Goal: Task Accomplishment & Management: Use online tool/utility

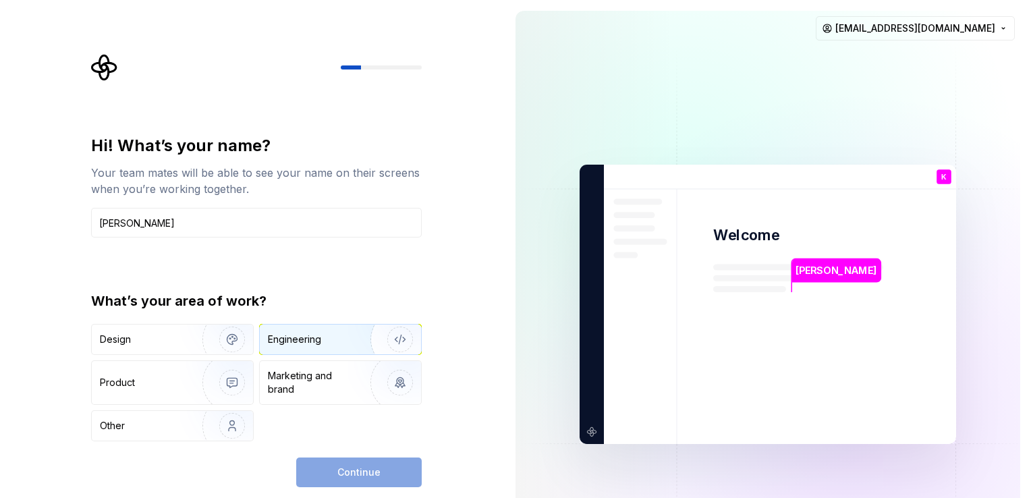
type input "[PERSON_NAME]"
click at [294, 345] on div "Engineering" at bounding box center [294, 339] width 53 height 13
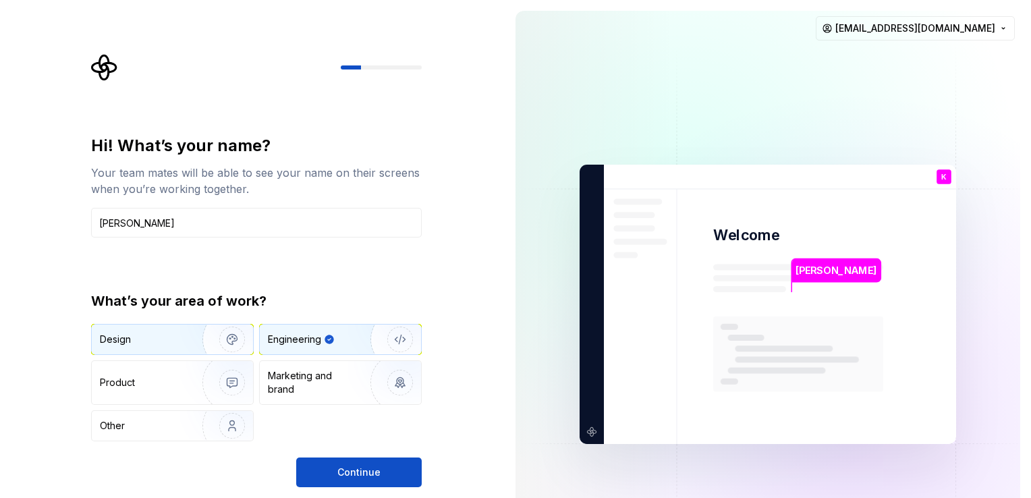
click at [202, 329] on img "button" at bounding box center [223, 339] width 86 height 90
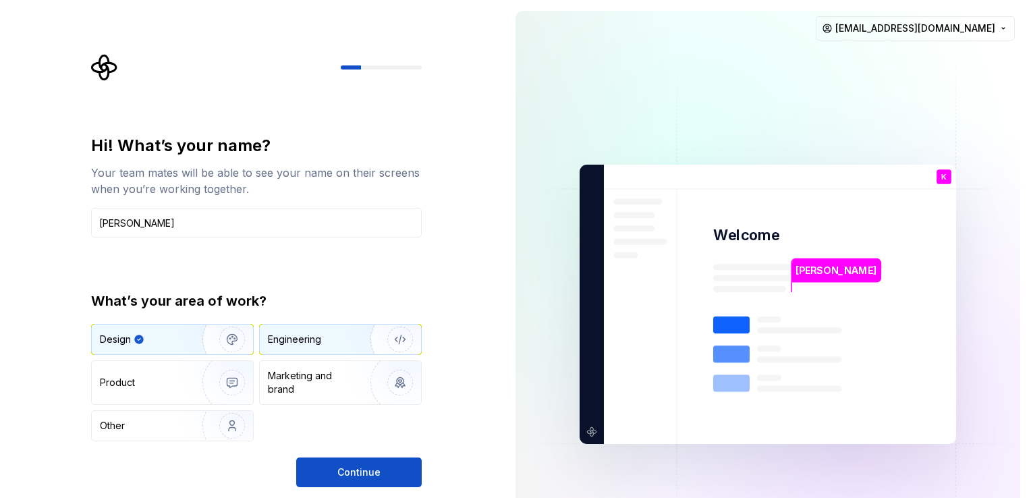
click at [325, 340] on div "Engineering" at bounding box center [321, 339] width 107 height 13
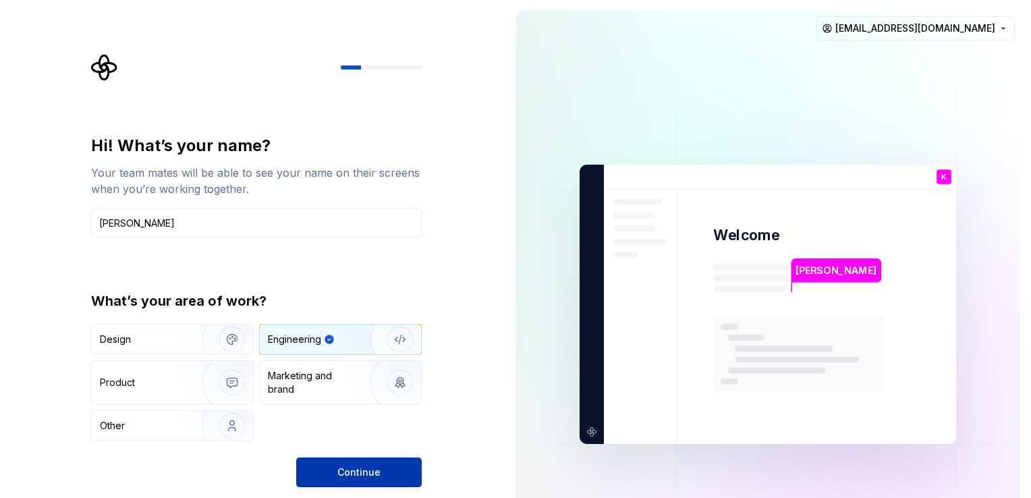
click at [364, 468] on span "Continue" at bounding box center [358, 472] width 43 height 13
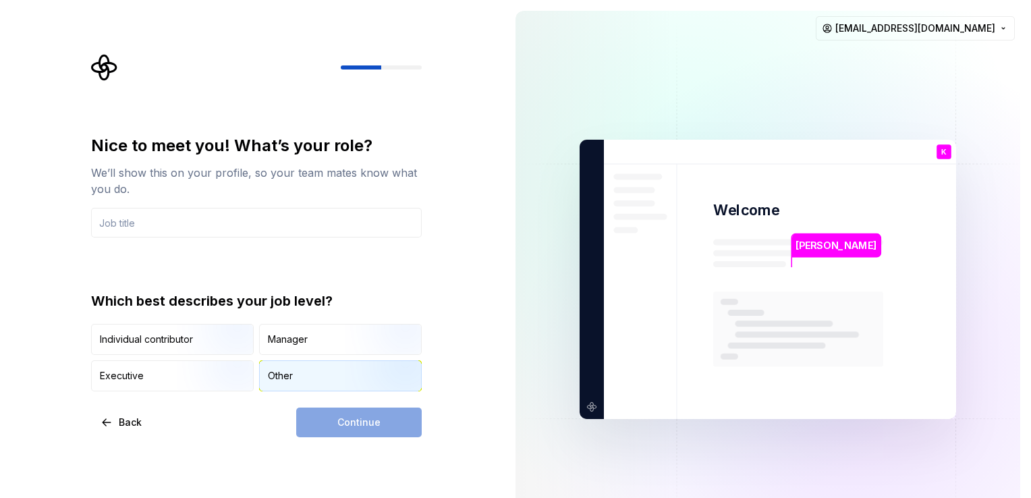
click at [283, 379] on div "Other" at bounding box center [280, 375] width 25 height 13
click at [369, 427] on div "Continue" at bounding box center [359, 423] width 126 height 30
click at [113, 418] on button "Back" at bounding box center [122, 423] width 62 height 30
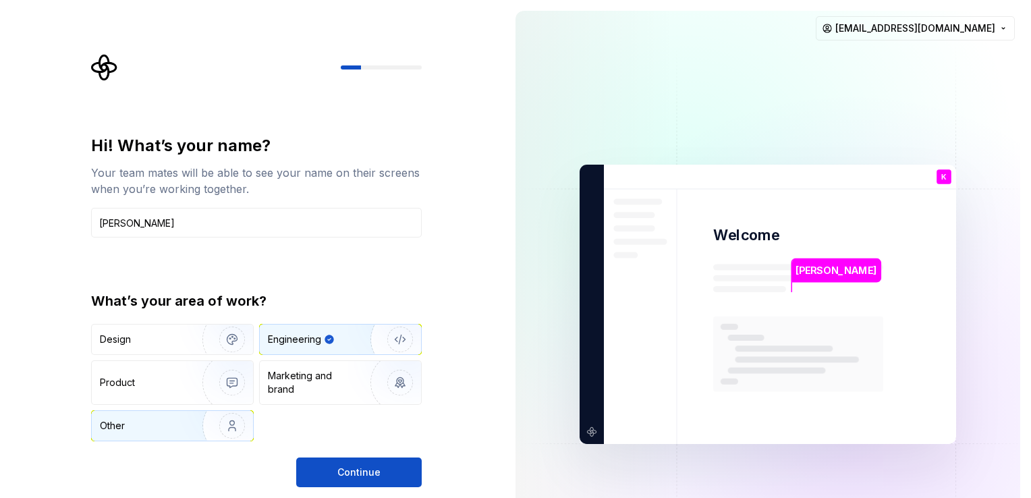
click at [228, 417] on img "button" at bounding box center [223, 426] width 86 height 90
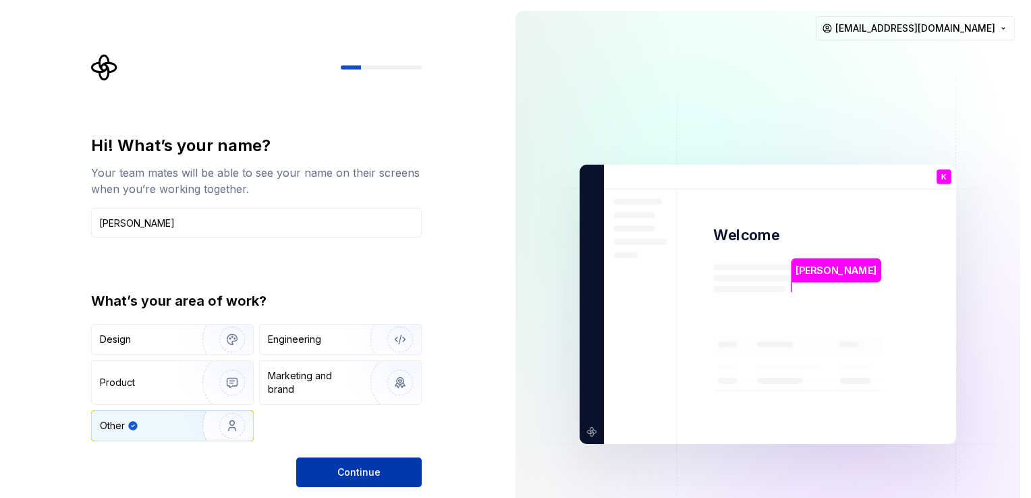
click at [375, 458] on div "Continue" at bounding box center [359, 473] width 126 height 30
click at [376, 462] on button "Continue" at bounding box center [359, 473] width 126 height 30
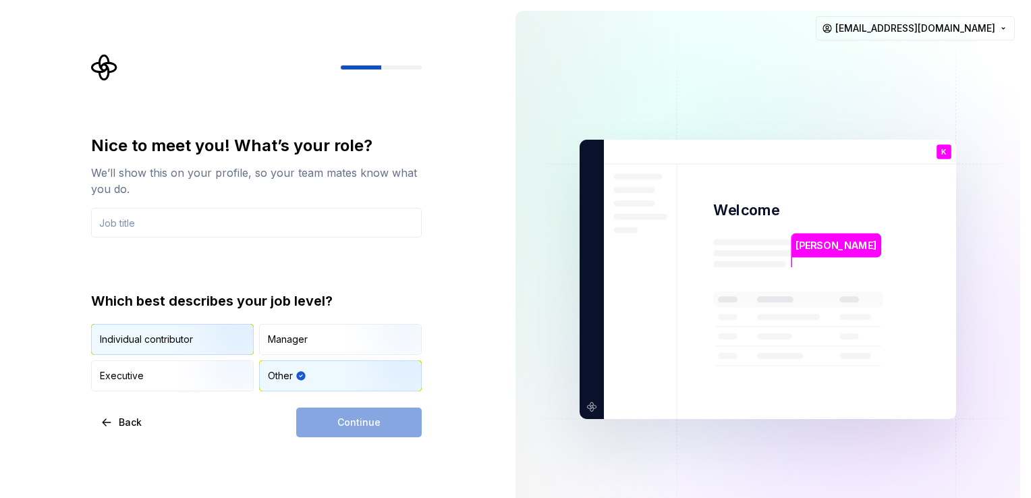
click at [186, 336] on img "button" at bounding box center [220, 356] width 86 height 90
click at [360, 422] on div "Continue" at bounding box center [359, 423] width 126 height 30
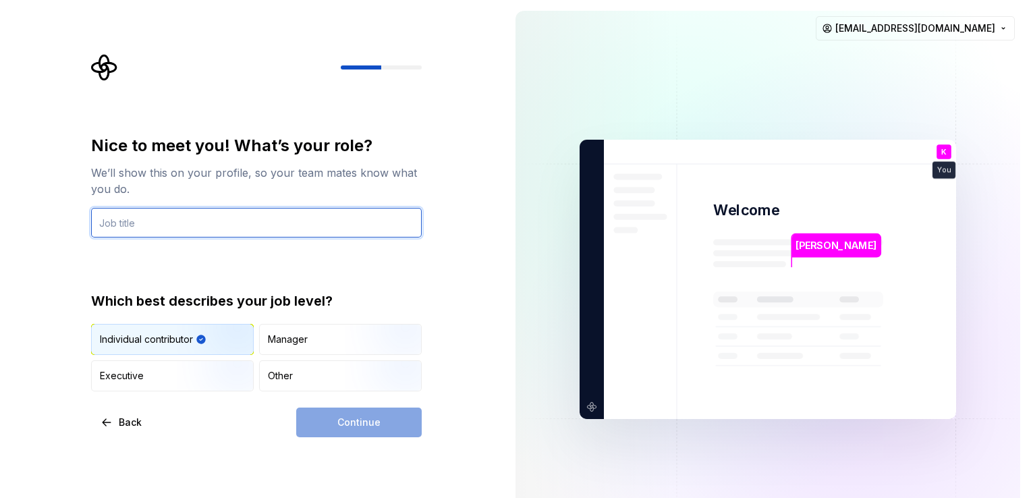
click at [159, 218] on input "text" at bounding box center [256, 223] width 331 height 30
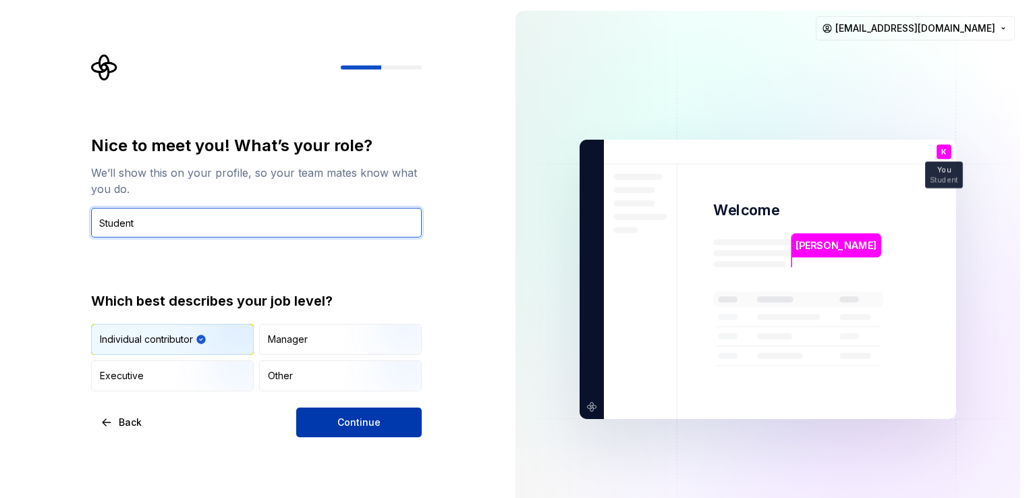
type input "Student"
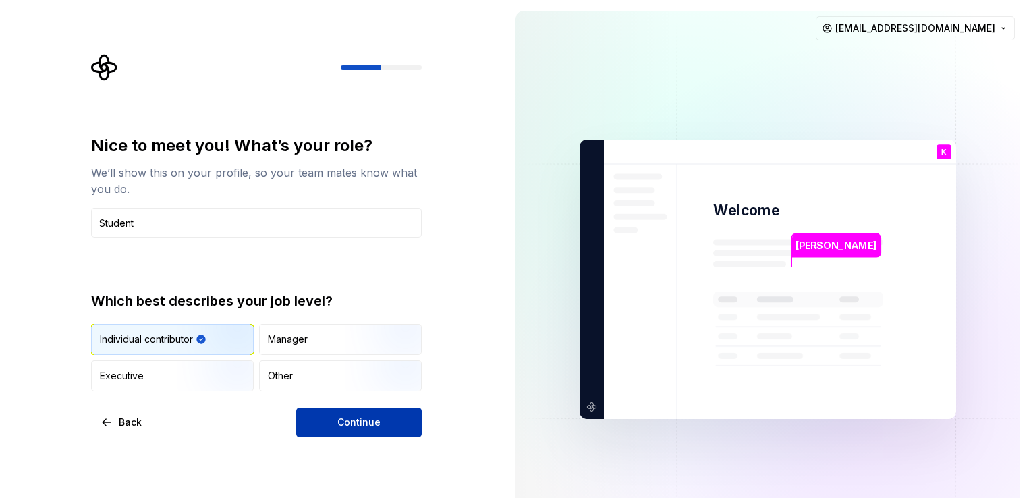
click at [377, 430] on button "Continue" at bounding box center [359, 423] width 126 height 30
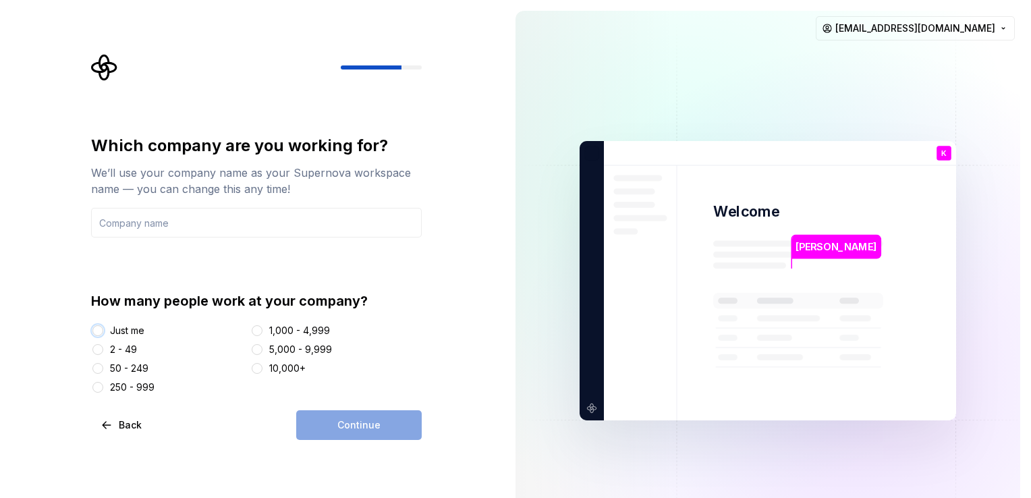
click at [99, 329] on button "Just me" at bounding box center [97, 330] width 11 height 11
click at [211, 240] on div "Which company are you working for? We’ll use your company name as your Supernov…" at bounding box center [256, 264] width 331 height 259
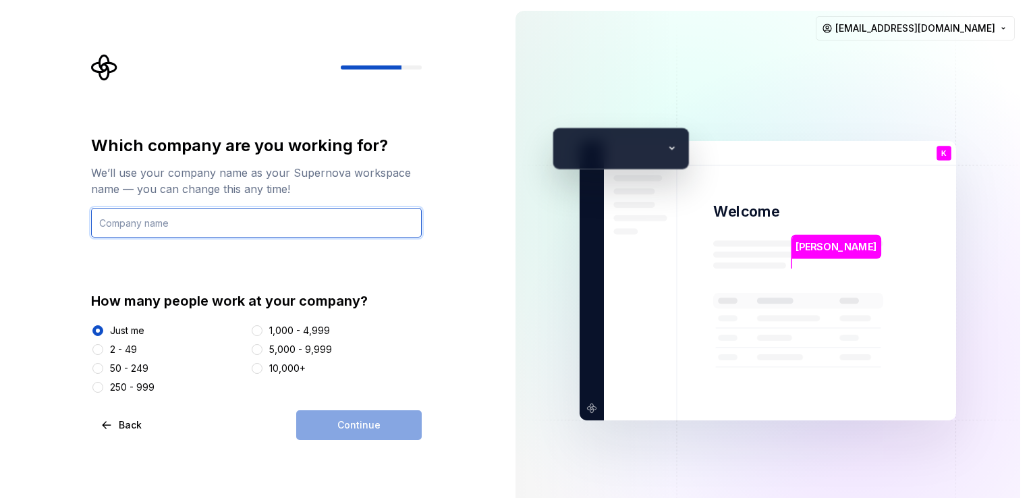
click at [204, 225] on input "text" at bounding box center [256, 223] width 331 height 30
type input "[PERSON_NAME]"
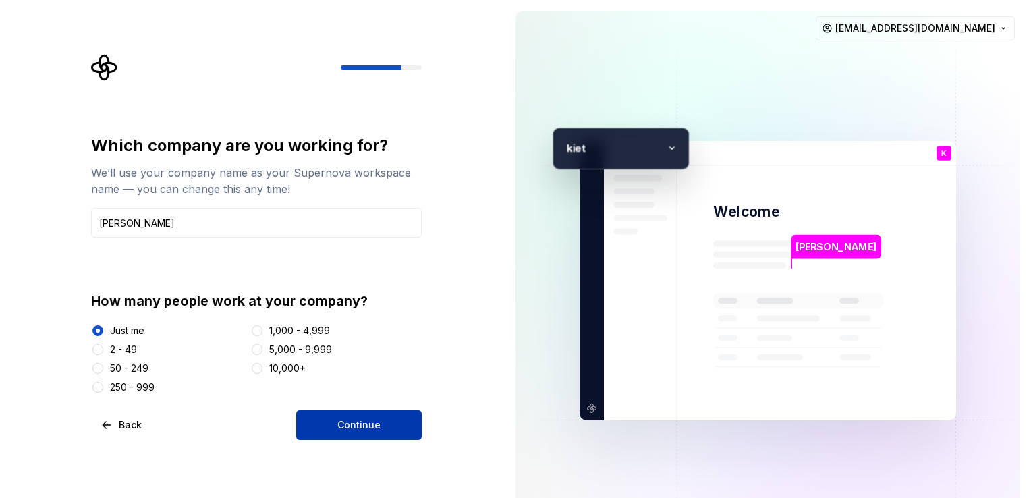
click at [324, 428] on button "Continue" at bounding box center [359, 425] width 126 height 30
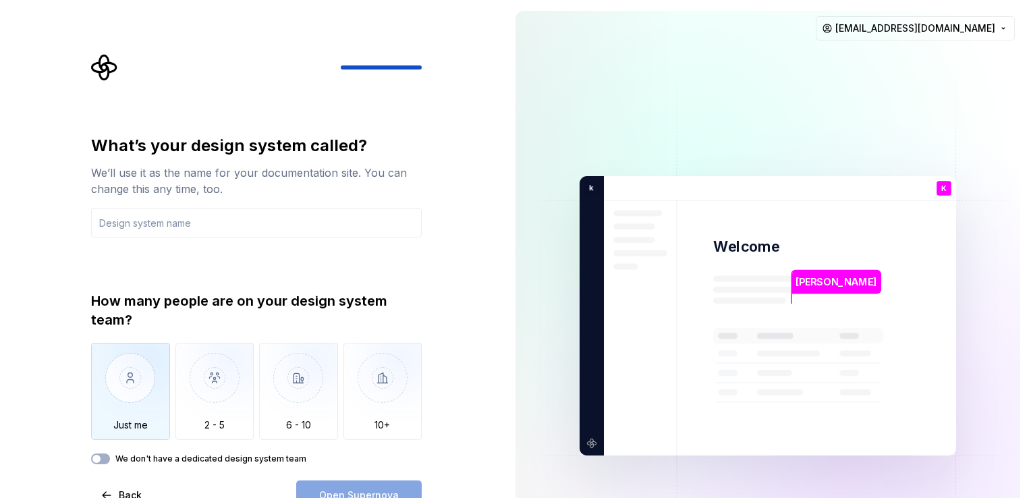
click at [135, 409] on img "button" at bounding box center [130, 388] width 79 height 90
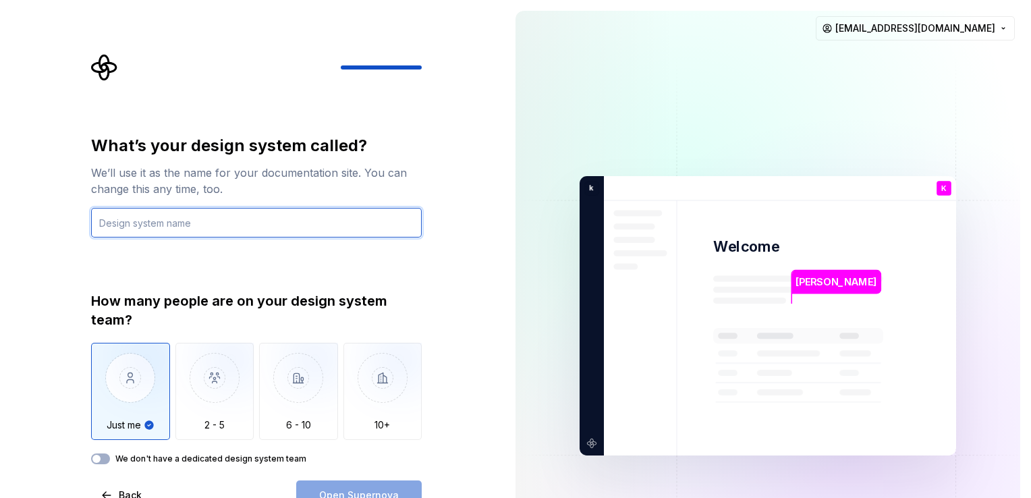
click at [214, 221] on input "text" at bounding box center [256, 223] width 331 height 30
click at [187, 220] on input "text" at bounding box center [256, 223] width 331 height 30
type input "J"
type input "HP"
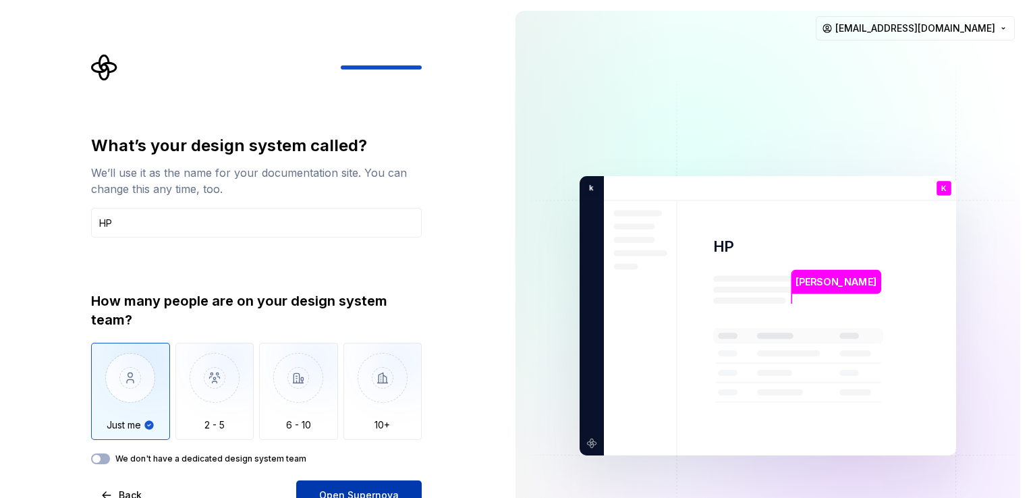
click at [362, 491] on span "Open Supernova" at bounding box center [359, 495] width 80 height 13
click at [111, 460] on div "We don't have a dedicated design system team" at bounding box center [256, 459] width 331 height 11
click at [103, 458] on button "We don't have a dedicated design system team" at bounding box center [100, 459] width 19 height 11
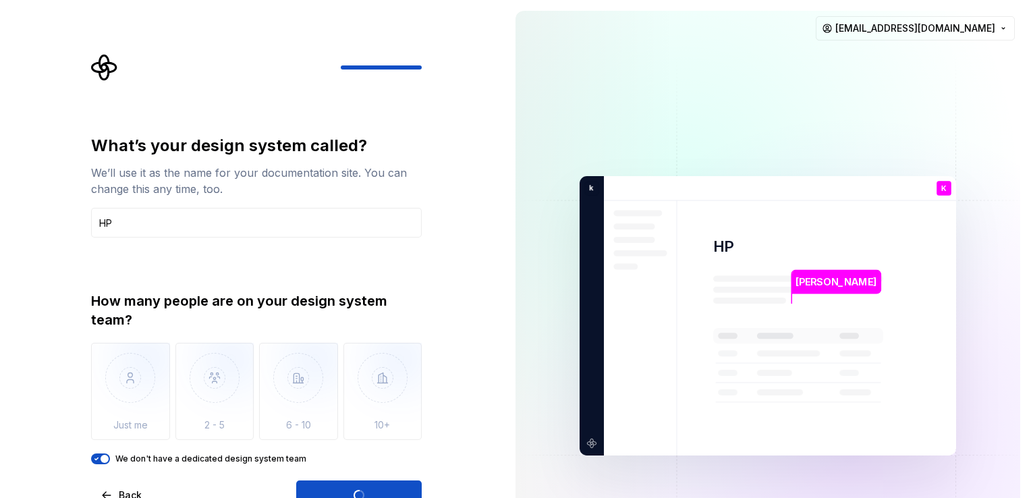
click at [337, 487] on div "Open Supernova" at bounding box center [359, 496] width 126 height 30
drag, startPoint x: 125, startPoint y: 228, endPoint x: 69, endPoint y: 221, distance: 56.5
click at [69, 221] on div "What’s your design system called? We’ll use it as the name for your documentati…" at bounding box center [252, 316] width 505 height 632
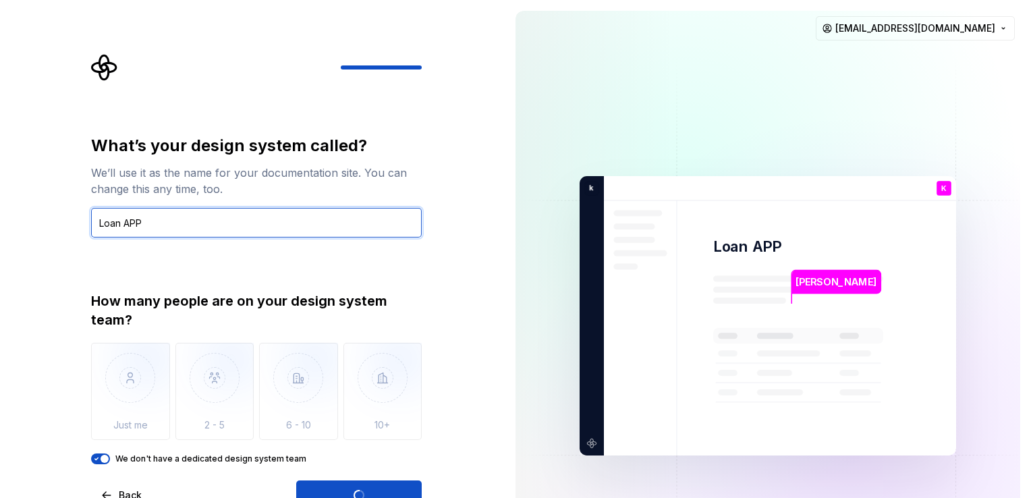
type input "Loan APP"
click at [518, 308] on img at bounding box center [768, 316] width 547 height 638
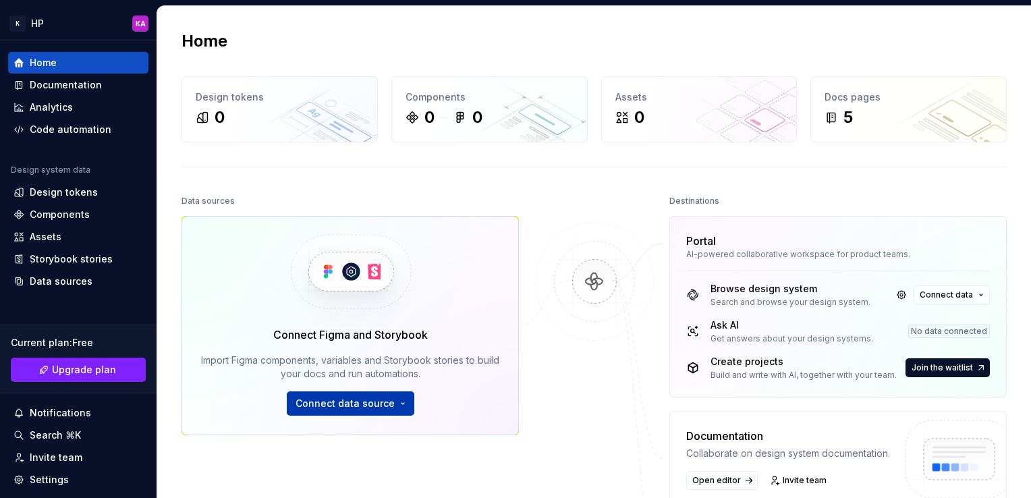
click at [332, 401] on span "Connect data source" at bounding box center [345, 403] width 99 height 13
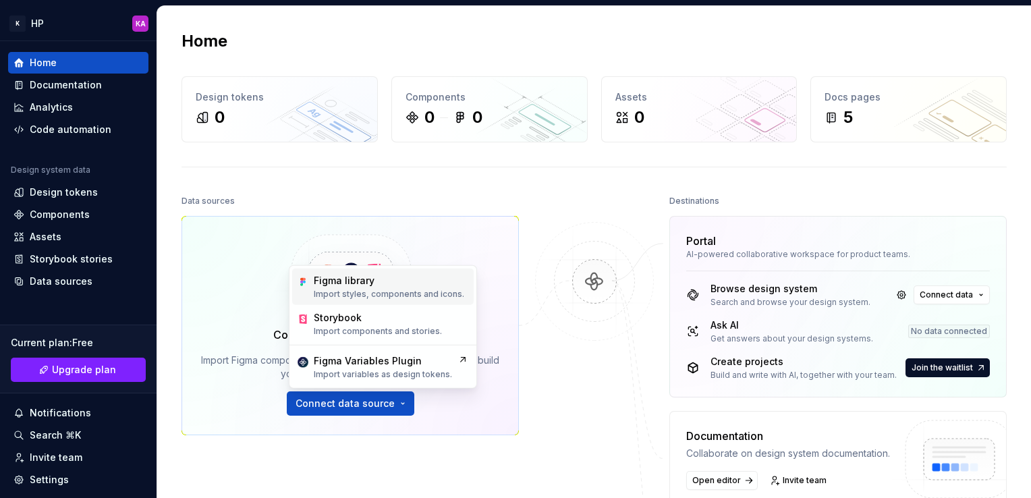
click at [363, 285] on div "Figma library" at bounding box center [344, 280] width 61 height 13
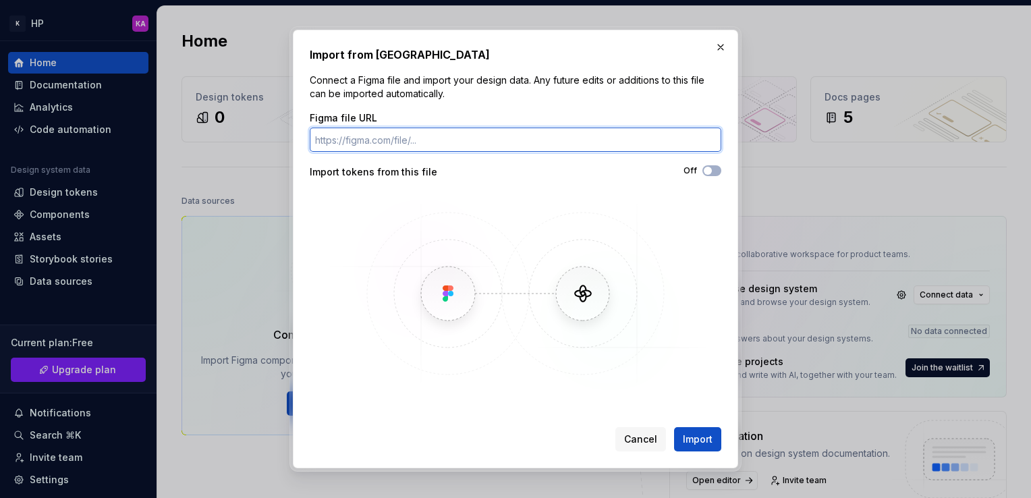
paste input "https://www.figma.com/design/VUZV2o8rJii0pDrng0wZeF/Student-Portal-App--Copy-?n…"
type input "https://www.figma.com/design/VUZV2o8rJii0pDrng0wZeF/Student-Portal-App--Copy-?n…"
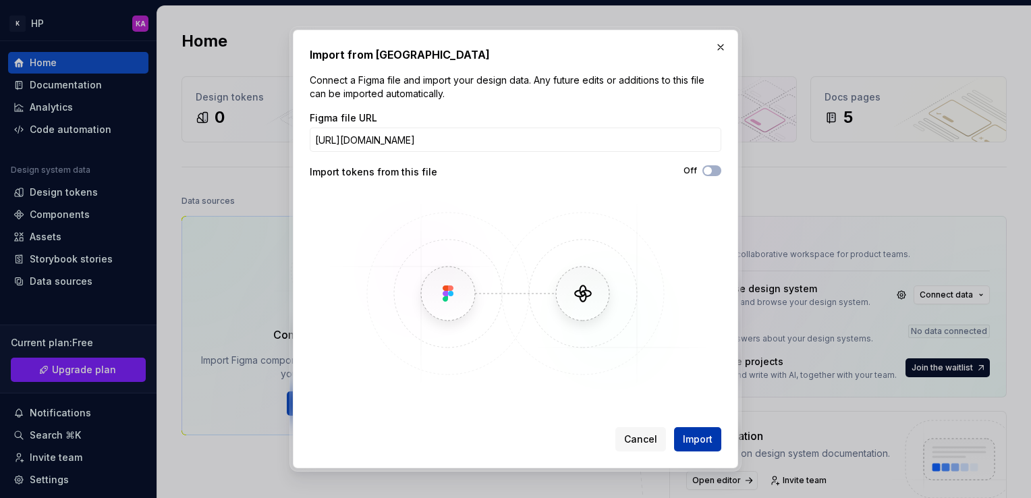
scroll to position [0, 0]
click at [699, 441] on span "Import" at bounding box center [698, 439] width 30 height 13
click at [711, 178] on div "Off" at bounding box center [619, 171] width 206 height 13
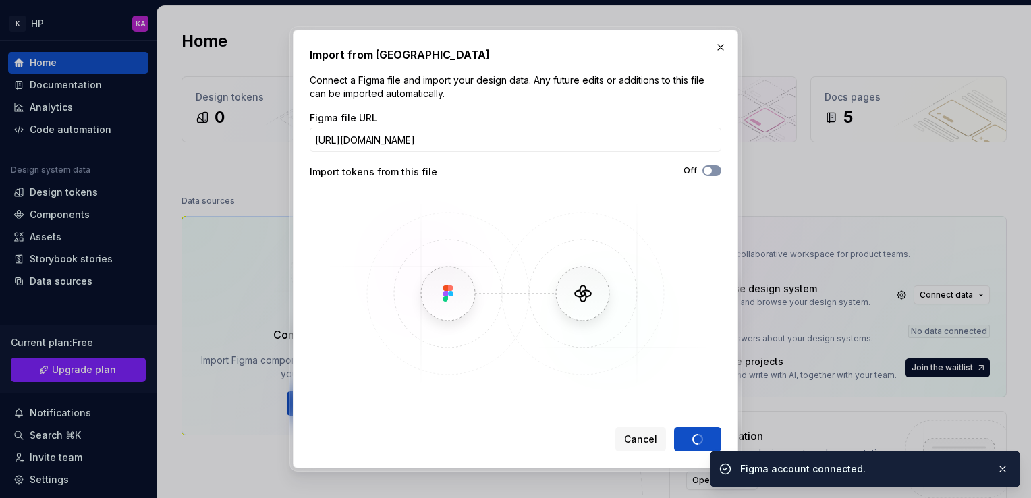
click at [711, 169] on span "button" at bounding box center [708, 171] width 8 height 8
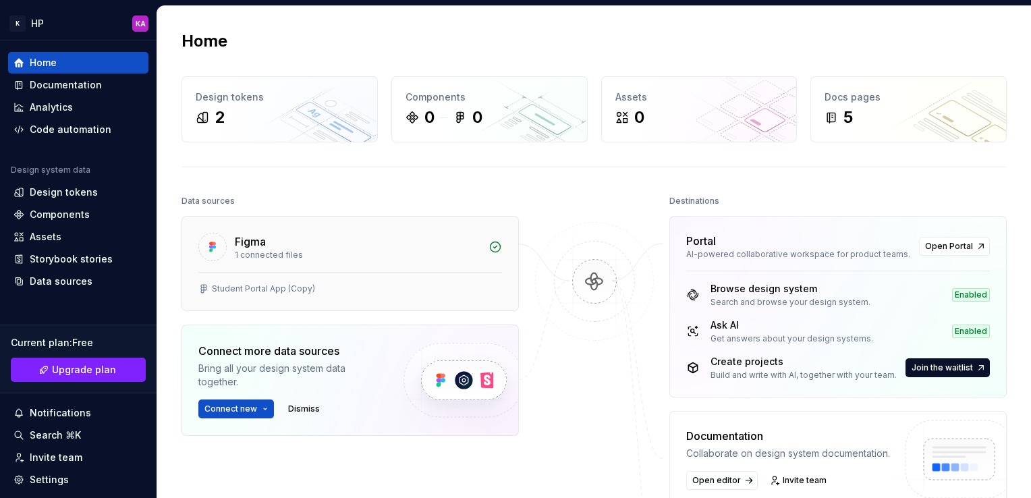
click at [422, 293] on div "Student Portal App (Copy)" at bounding box center [350, 288] width 304 height 11
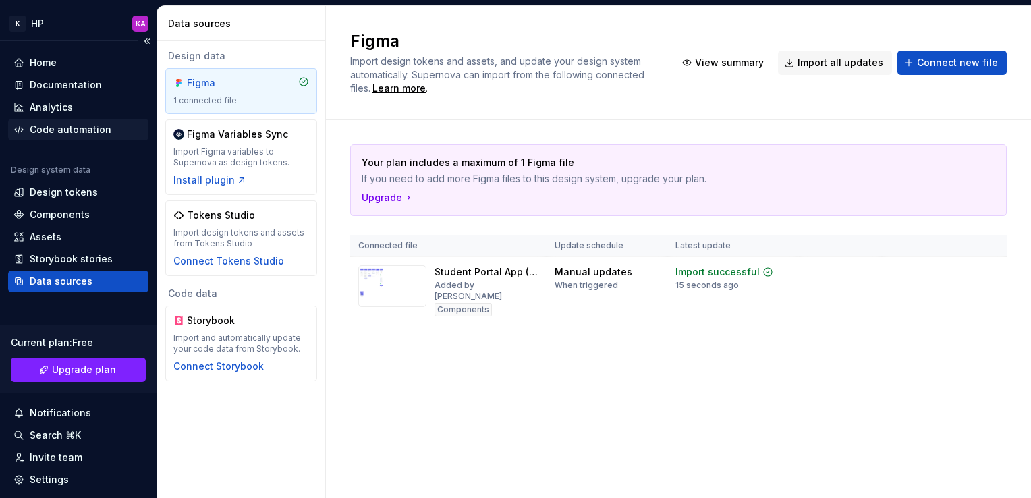
click at [84, 120] on div "Code automation" at bounding box center [78, 130] width 140 height 22
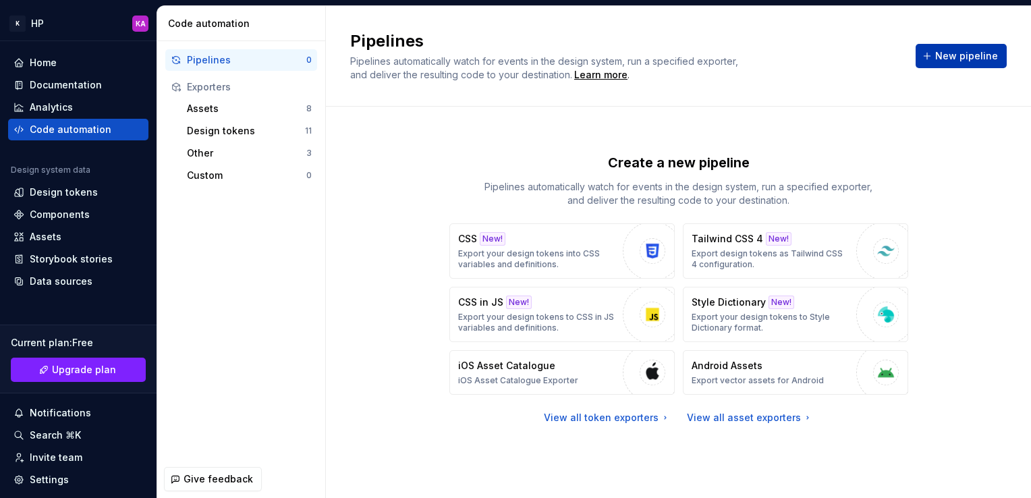
click at [942, 53] on span "New pipeline" at bounding box center [966, 55] width 63 height 13
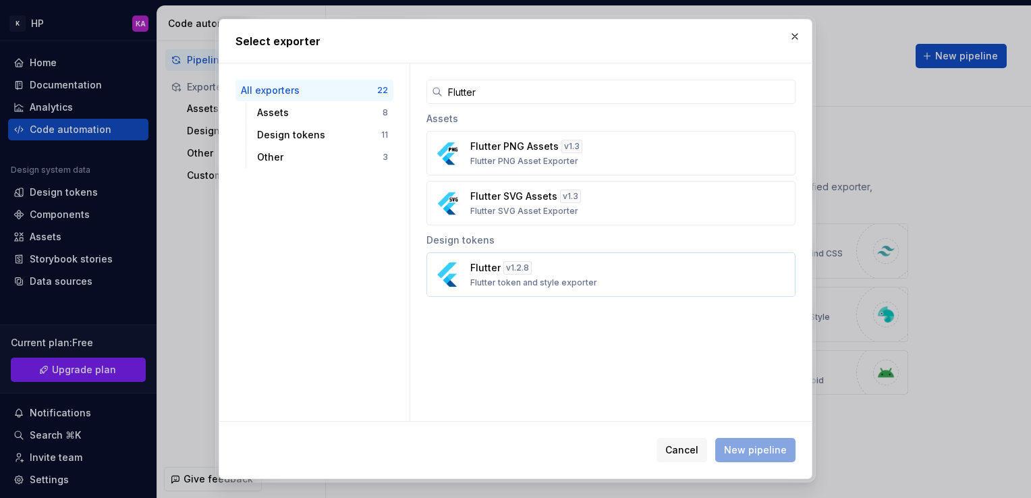
type input "Flutter"
click at [510, 275] on div "Flutter v 1.2.8 Flutter token and style exporter" at bounding box center [606, 274] width 273 height 27
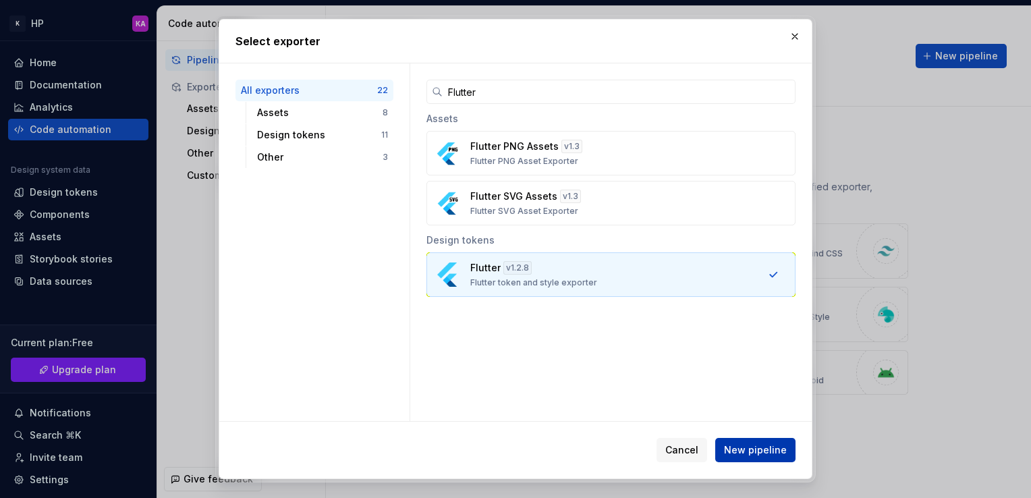
click at [750, 455] on span "New pipeline" at bounding box center [755, 449] width 63 height 13
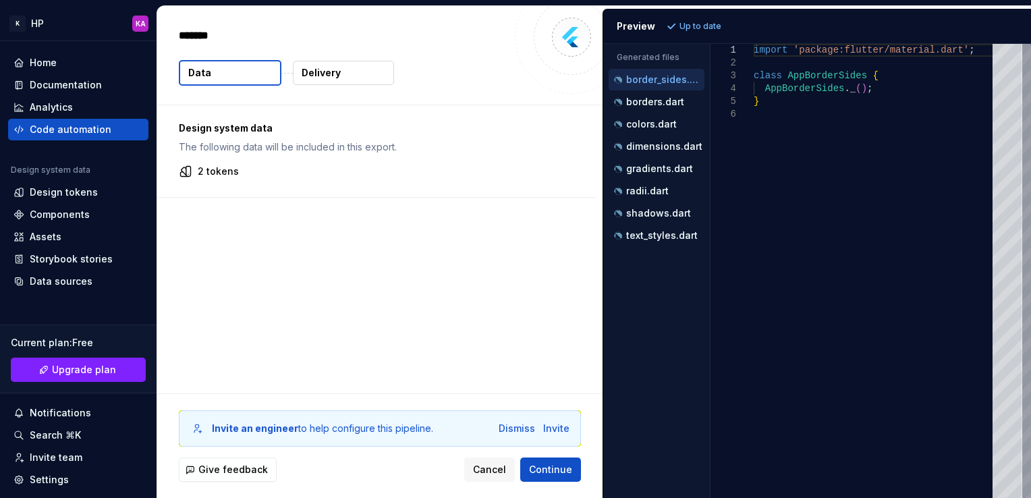
type textarea "*"
click at [86, 53] on div "Home" at bounding box center [78, 63] width 140 height 22
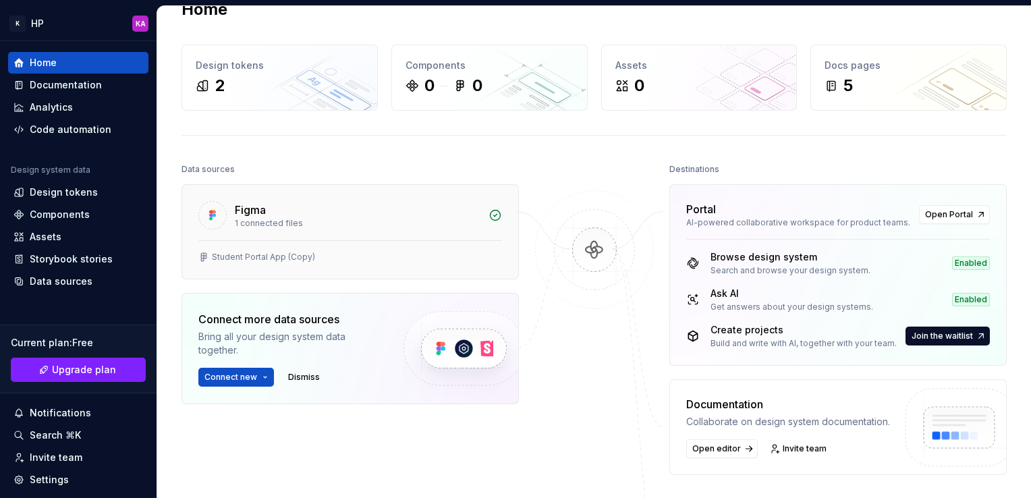
scroll to position [32, 0]
click at [429, 234] on div "Figma 1 connected files" at bounding box center [350, 211] width 336 height 55
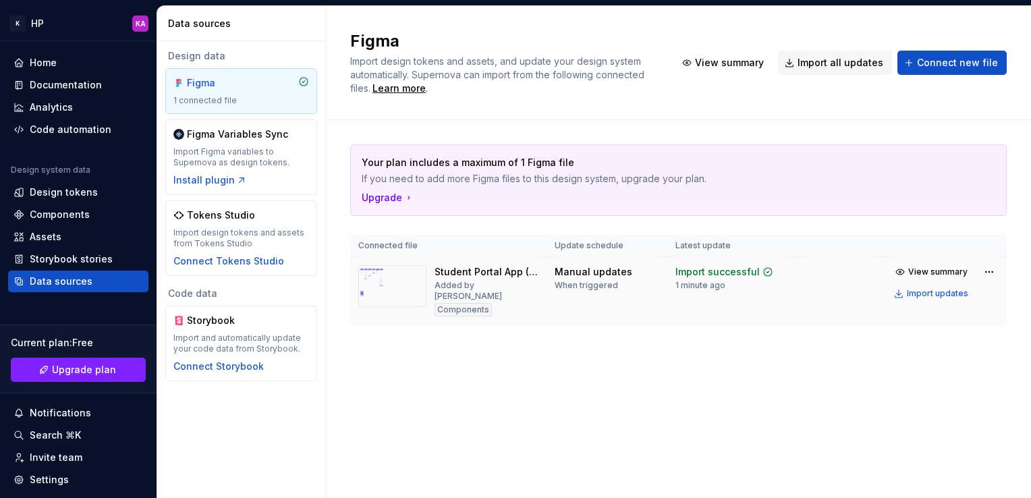
click at [496, 280] on div "Added by [PERSON_NAME]" at bounding box center [487, 291] width 104 height 22
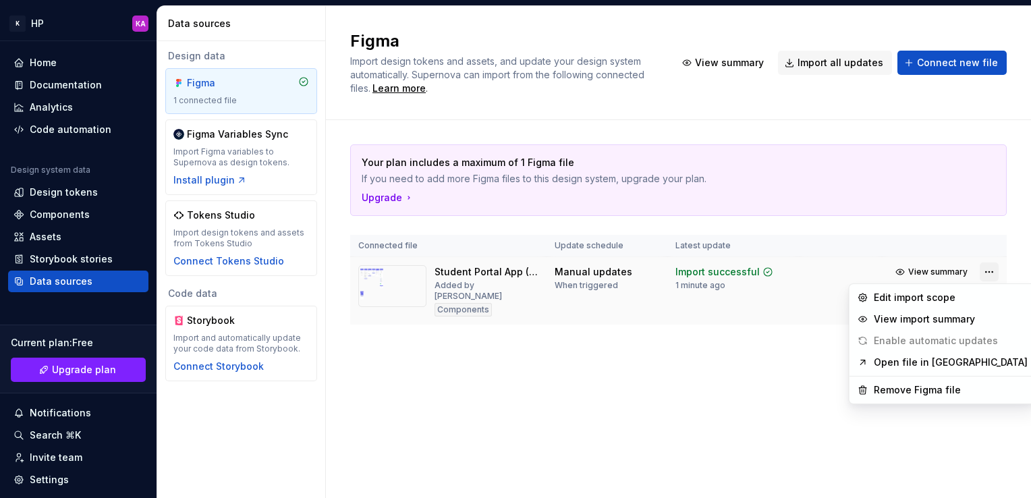
click at [983, 273] on html "K HP KA Home Documentation Analytics Code automation Design system data Design …" at bounding box center [515, 249] width 1031 height 498
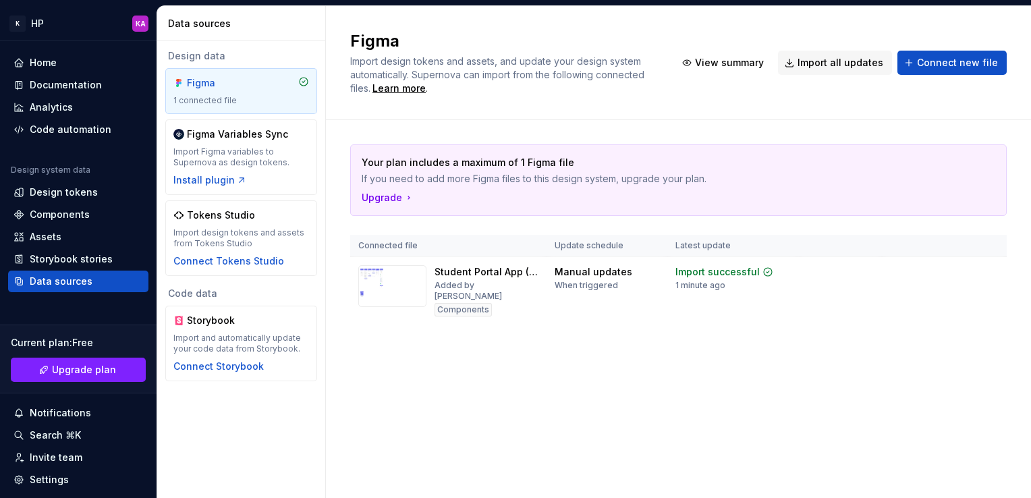
click at [761, 393] on html "K HP KA Home Documentation Analytics Code automation Design system data Design …" at bounding box center [515, 249] width 1031 height 498
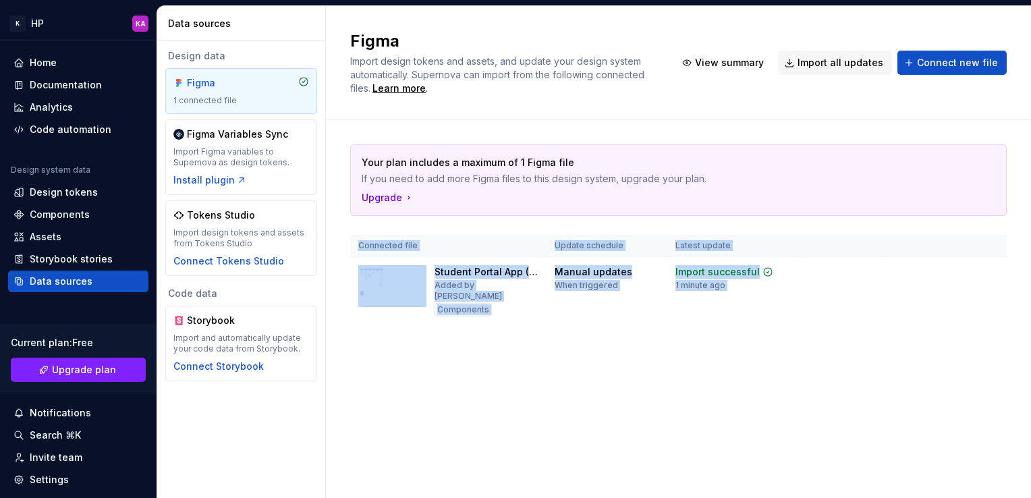
click at [761, 393] on div "Figma Import design tokens and assets, and update your design system automatica…" at bounding box center [678, 252] width 705 height 492
click at [84, 63] on div "Home" at bounding box center [78, 62] width 130 height 13
click at [35, 56] on div "Home" at bounding box center [43, 62] width 27 height 13
click at [41, 59] on div "Home" at bounding box center [43, 62] width 27 height 13
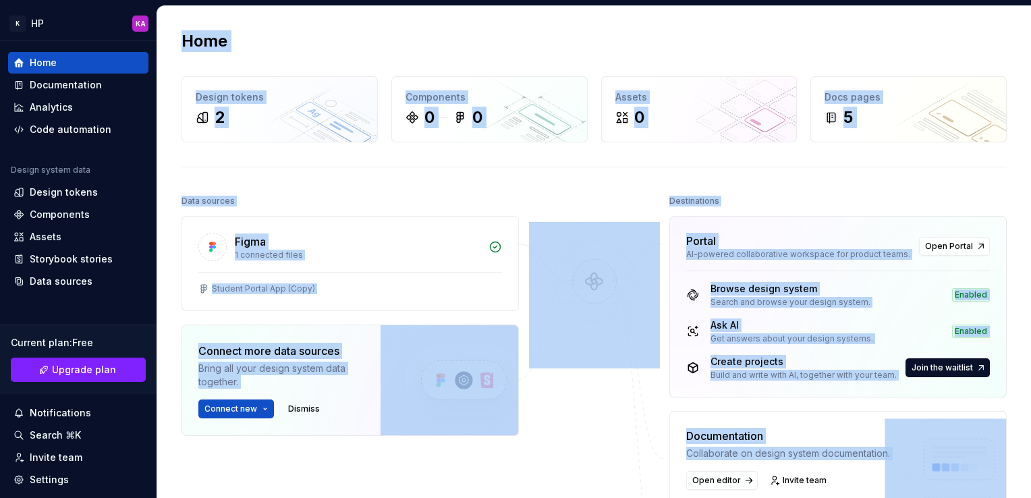
click at [553, 184] on div "Home Design tokens 2 Components 0 0 Assets 0 Docs pages 5 Data sources Figma 1 …" at bounding box center [594, 366] width 874 height 721
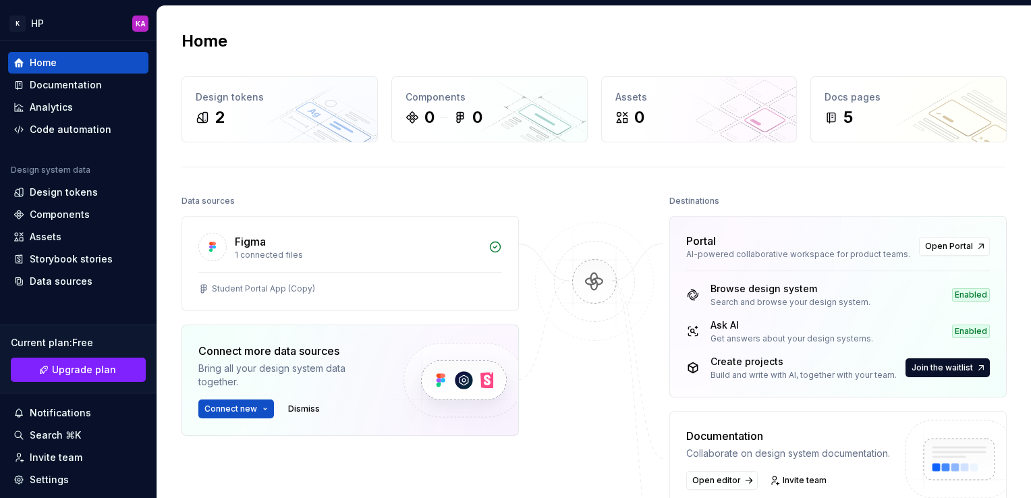
click at [553, 184] on div "Home Design tokens 2 Components 0 0 Assets 0 Docs pages 5 Data sources Figma 1 …" at bounding box center [594, 366] width 874 height 721
drag, startPoint x: 429, startPoint y: 288, endPoint x: 376, endPoint y: 291, distance: 52.7
click at [376, 291] on div "Student Portal App (Copy)" at bounding box center [350, 288] width 304 height 11
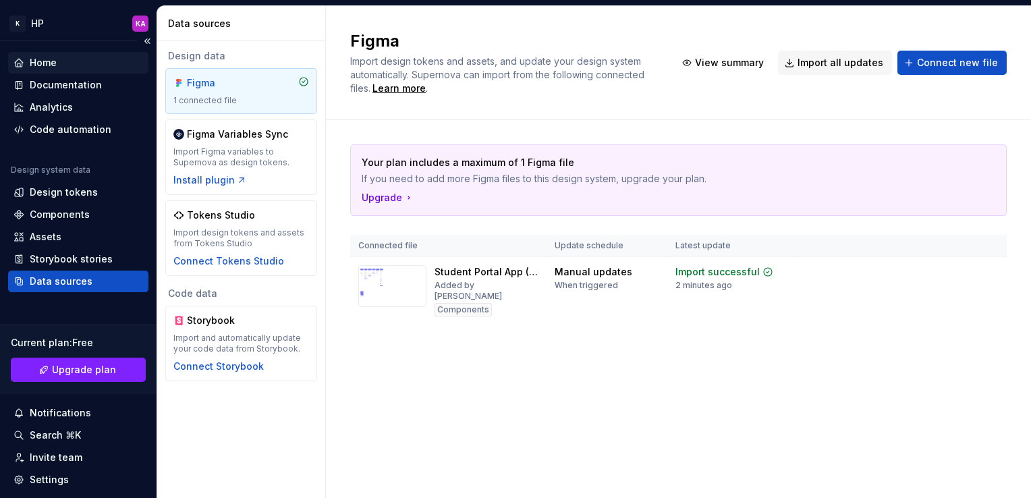
click at [59, 66] on div "Home" at bounding box center [78, 62] width 130 height 13
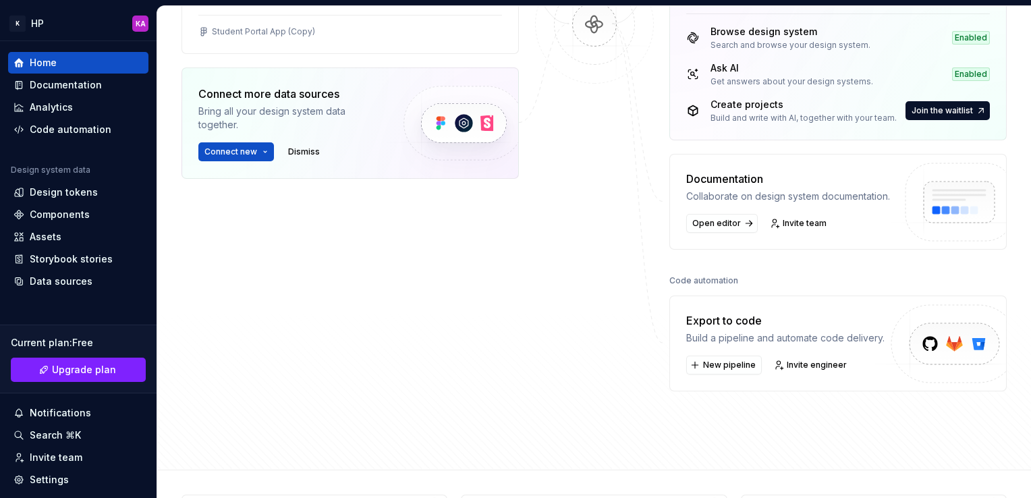
scroll to position [258, 0]
click at [729, 362] on span "New pipeline" at bounding box center [729, 364] width 53 height 11
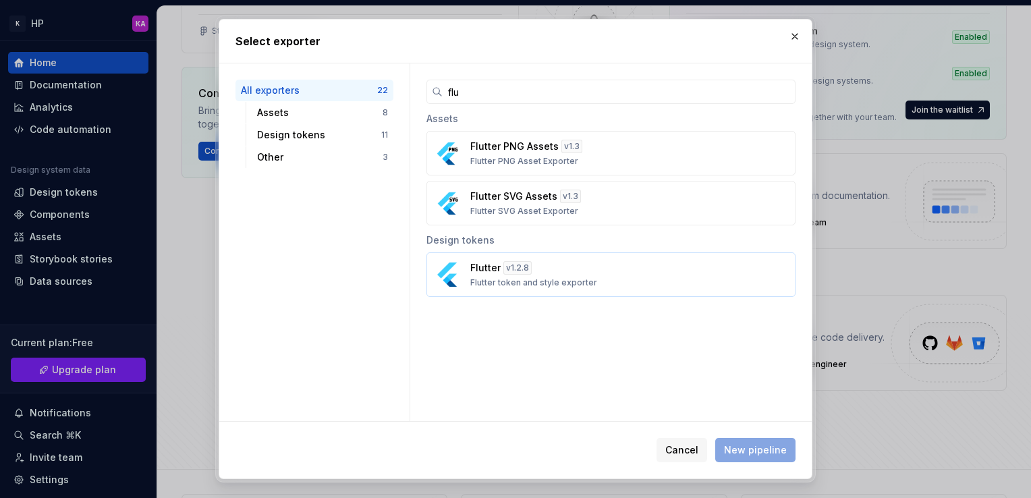
type input "flu"
click at [491, 252] on button "Flutter v 1.2.8 Flutter token and style exporter" at bounding box center [611, 274] width 369 height 45
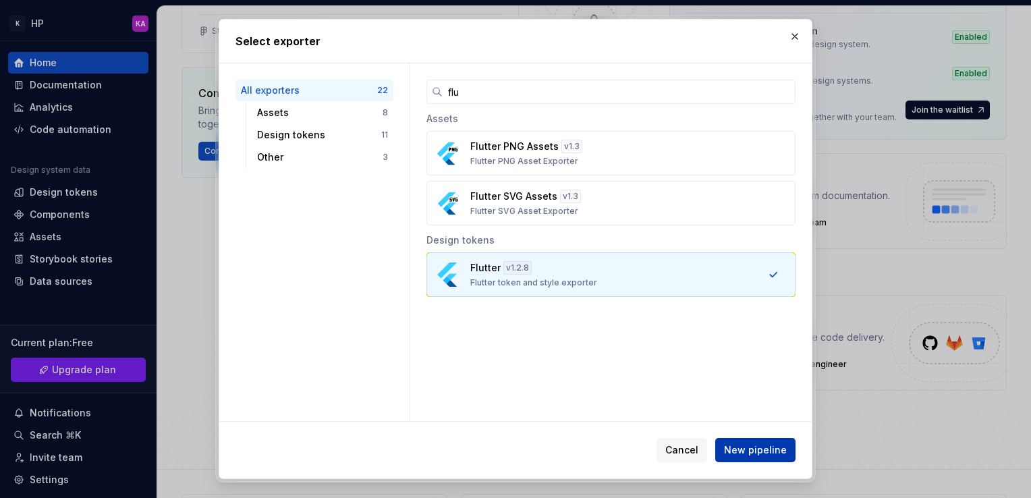
click at [742, 459] on button "New pipeline" at bounding box center [755, 450] width 80 height 24
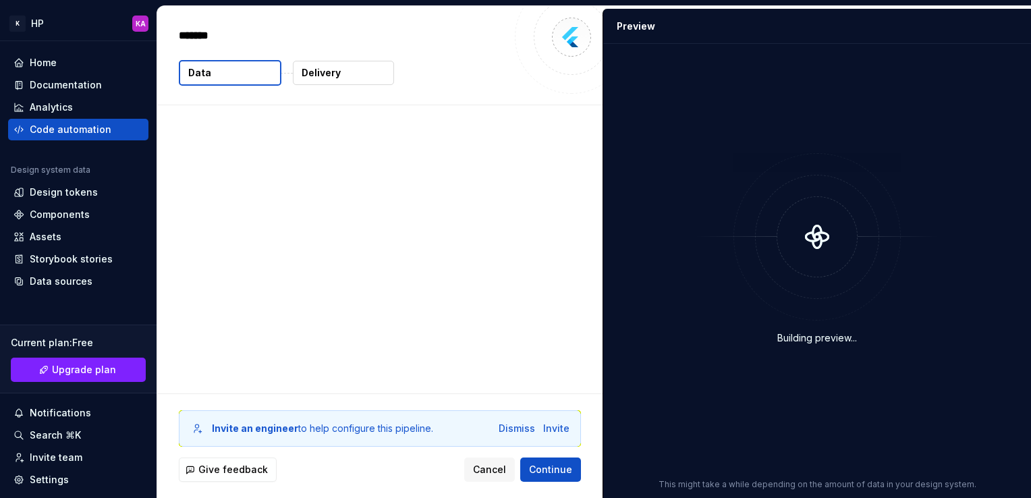
type textarea "*"
click at [283, 174] on div "2 tokens" at bounding box center [376, 171] width 395 height 13
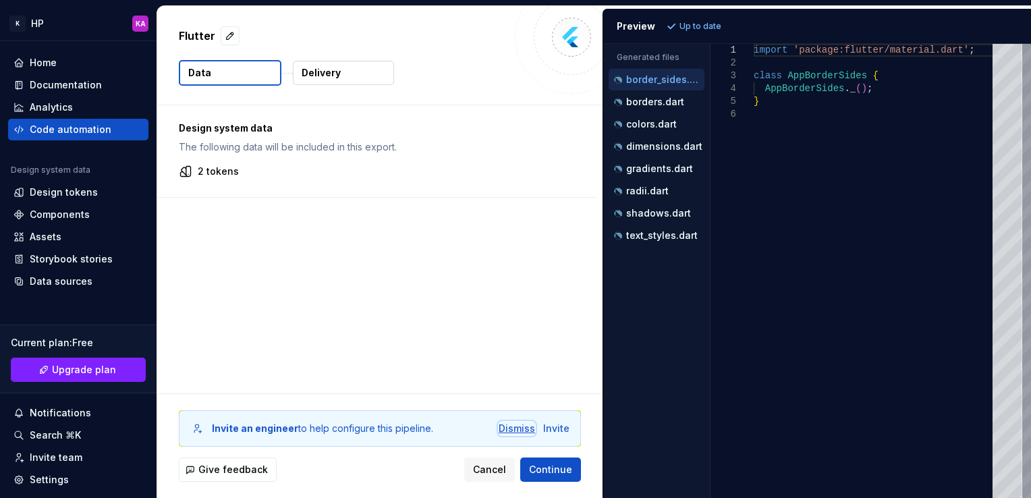
click at [520, 428] on div "Dismiss" at bounding box center [517, 428] width 36 height 13
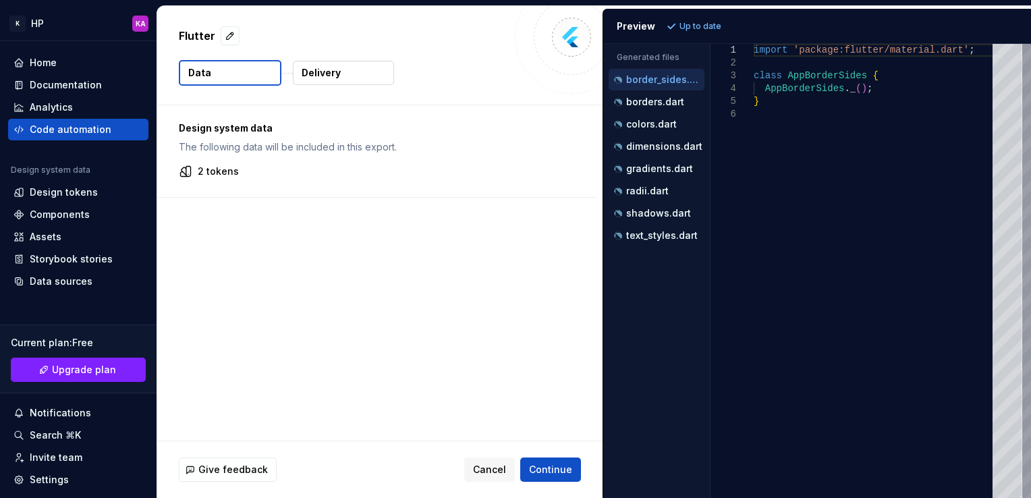
click at [327, 74] on p "Delivery" at bounding box center [321, 72] width 39 height 13
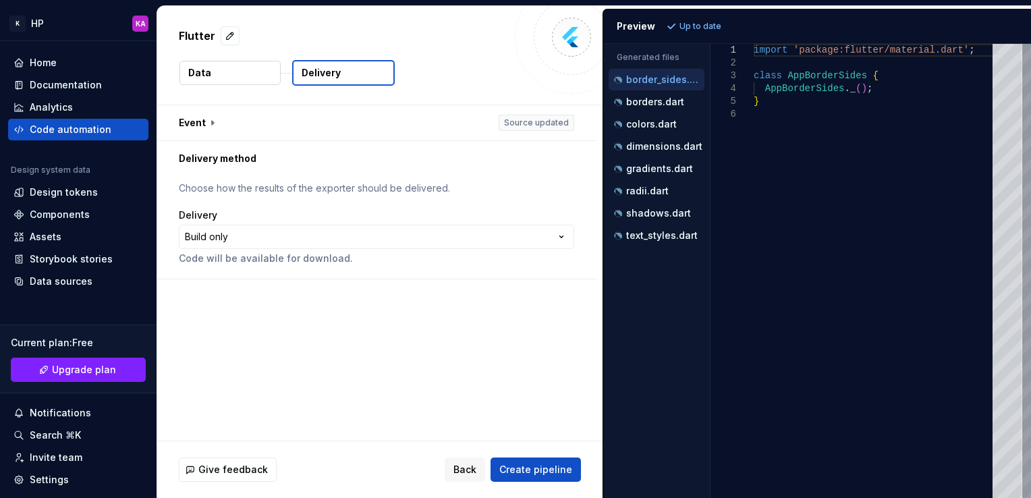
click at [221, 67] on button "Data" at bounding box center [230, 73] width 101 height 24
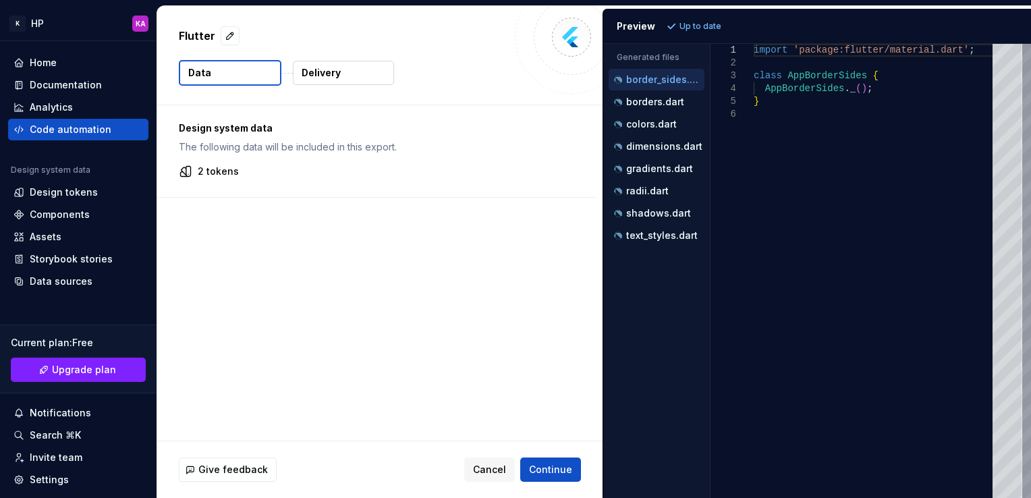
click at [312, 72] on p "Delivery" at bounding box center [321, 72] width 39 height 13
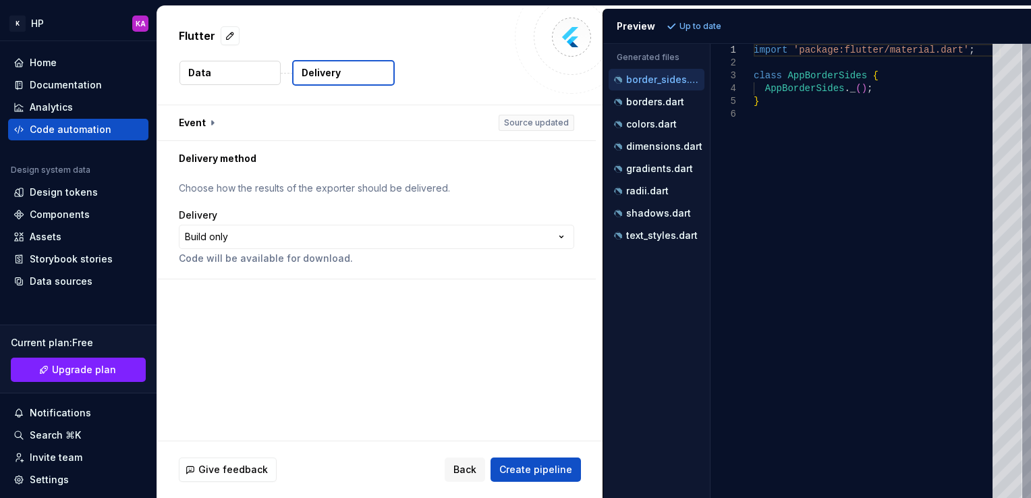
click at [213, 77] on button "Data" at bounding box center [230, 73] width 101 height 24
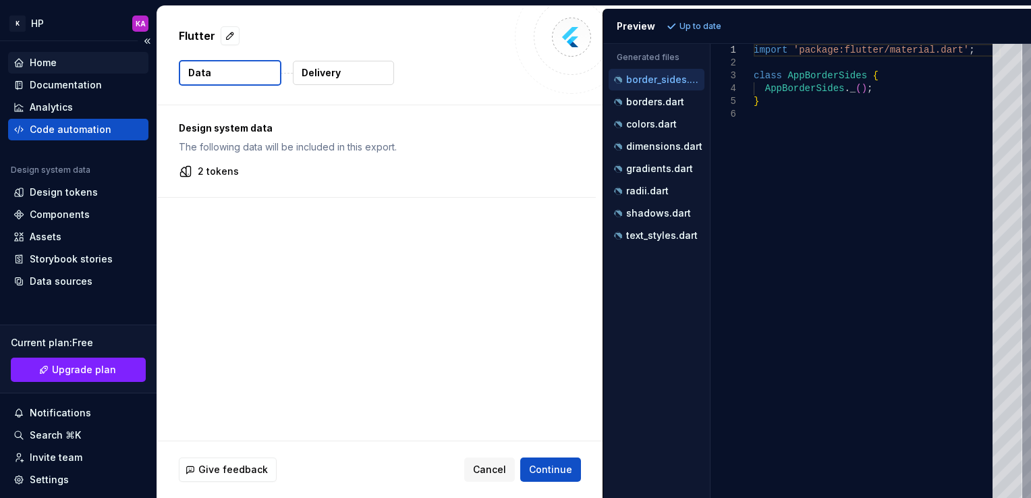
click at [72, 55] on div "Home" at bounding box center [78, 63] width 140 height 22
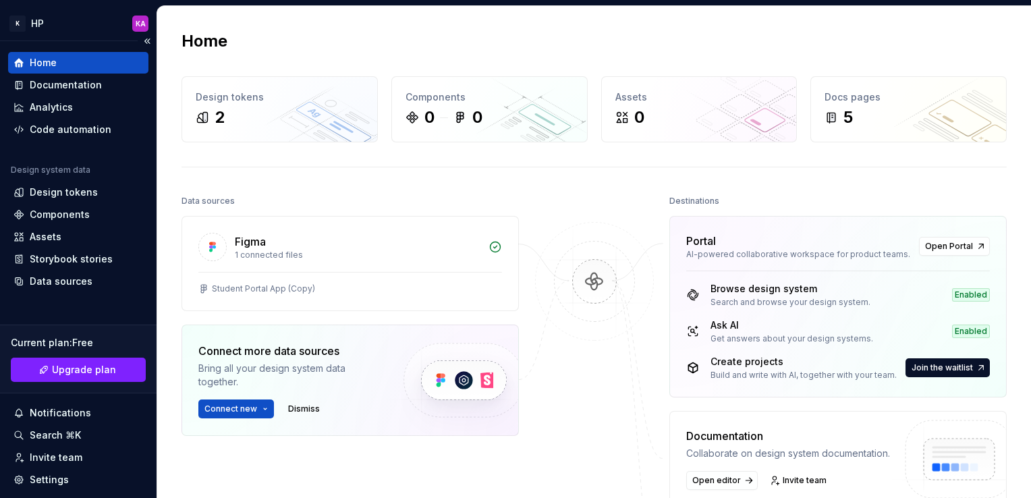
scroll to position [83, 0]
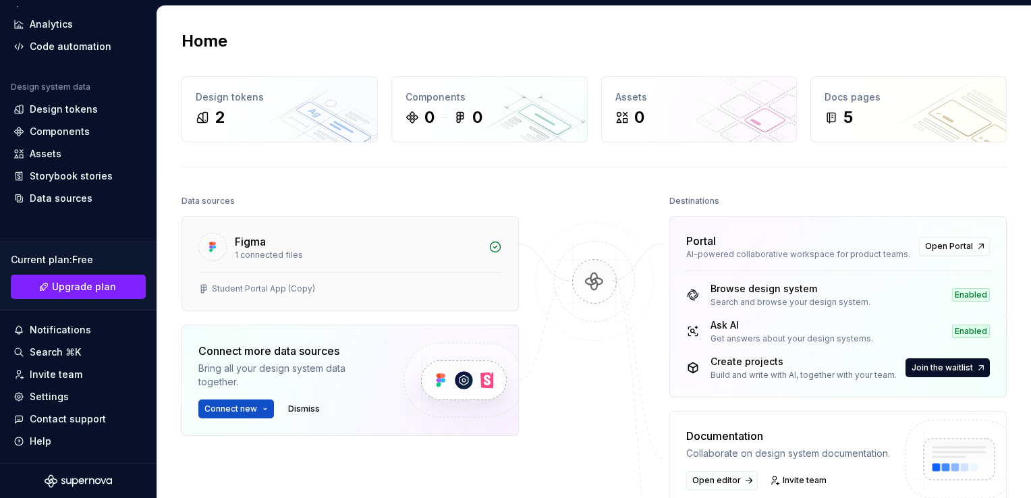
click at [308, 247] on div "Figma" at bounding box center [358, 242] width 246 height 16
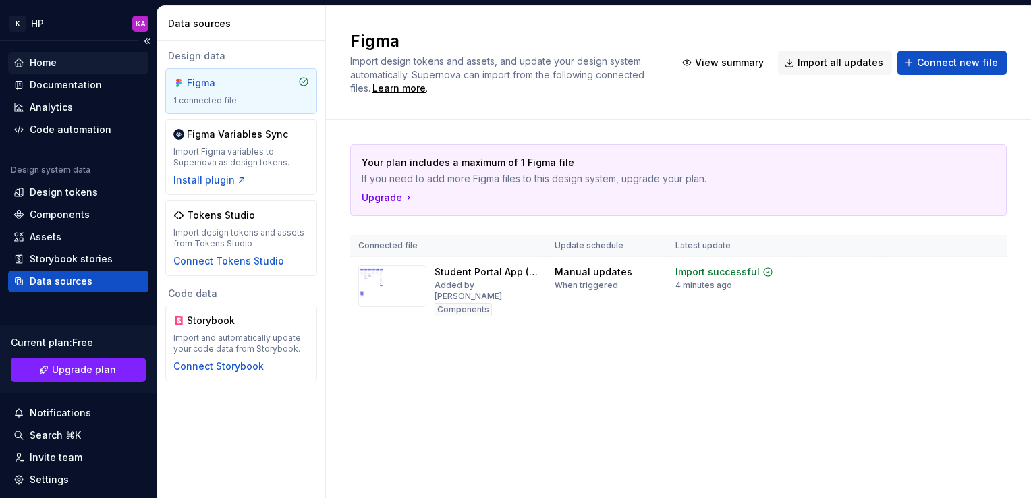
click at [60, 68] on div "Home" at bounding box center [78, 62] width 130 height 13
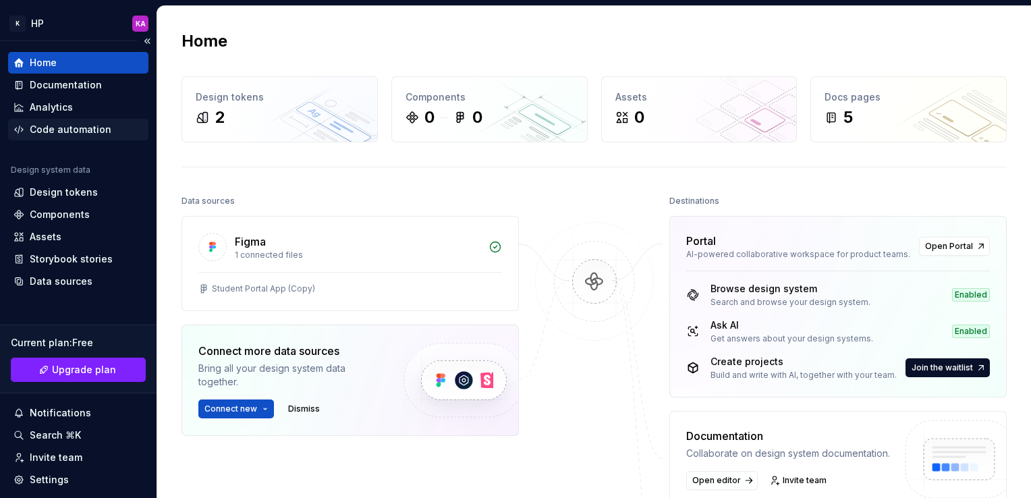
click at [62, 128] on div "Code automation" at bounding box center [71, 129] width 82 height 13
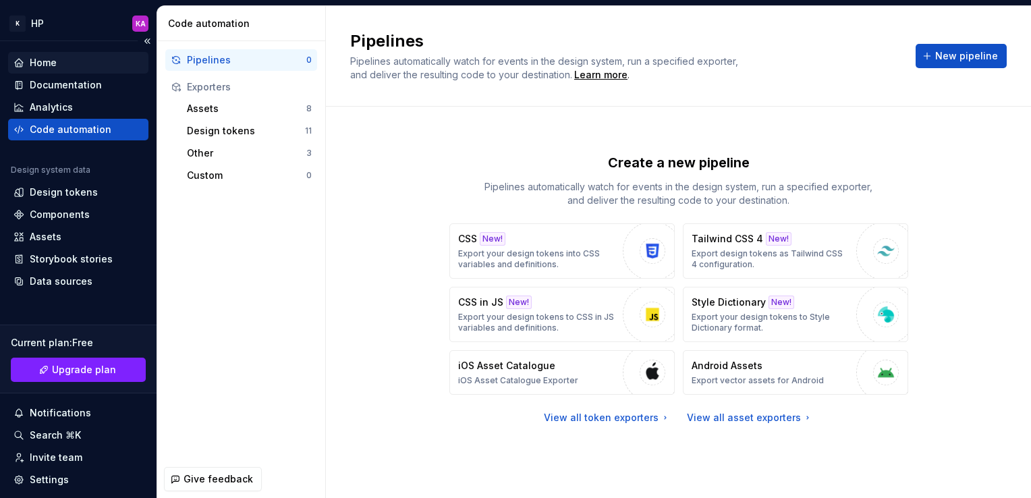
click at [61, 71] on div "Home" at bounding box center [78, 63] width 140 height 22
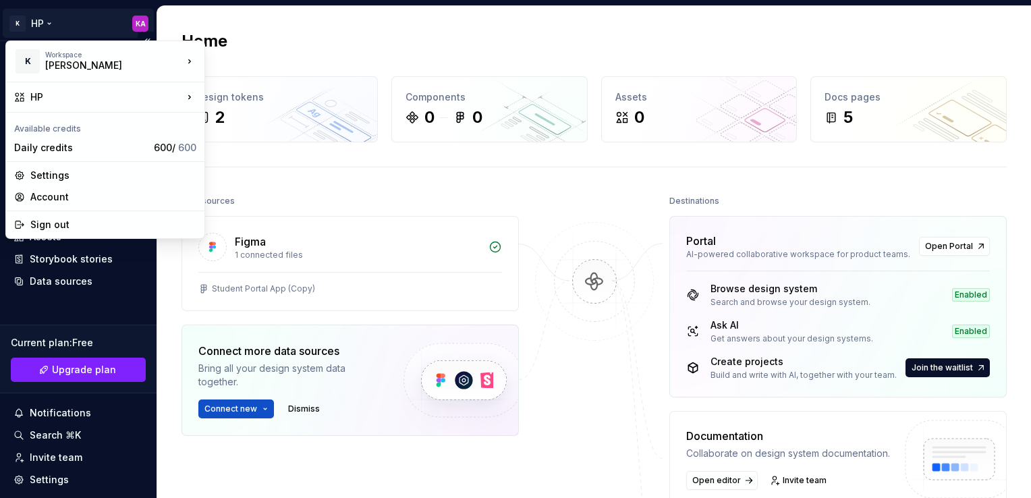
click at [130, 24] on html "K HP KA Home Documentation Analytics Code automation Design system data Design …" at bounding box center [515, 249] width 1031 height 498
click at [99, 63] on div "[PERSON_NAME]" at bounding box center [102, 65] width 115 height 13
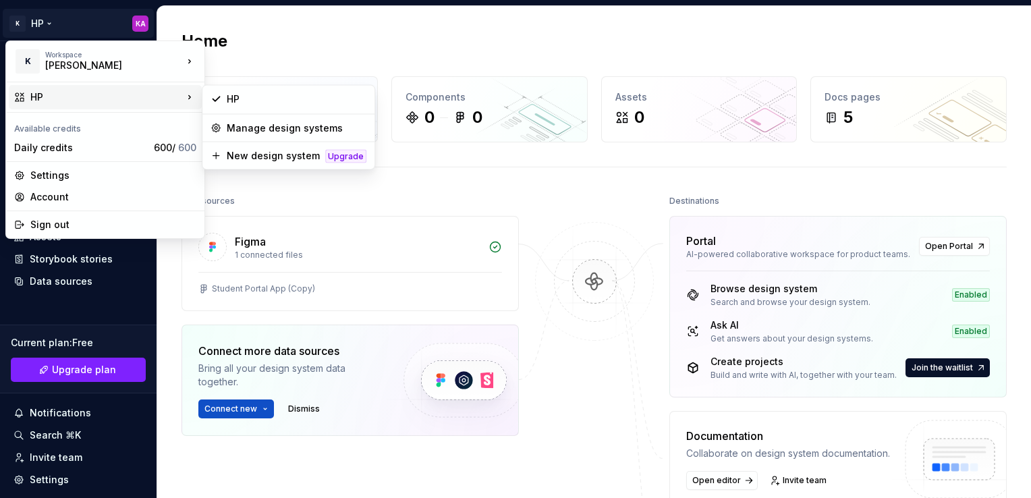
click at [97, 101] on div "HP" at bounding box center [106, 96] width 153 height 13
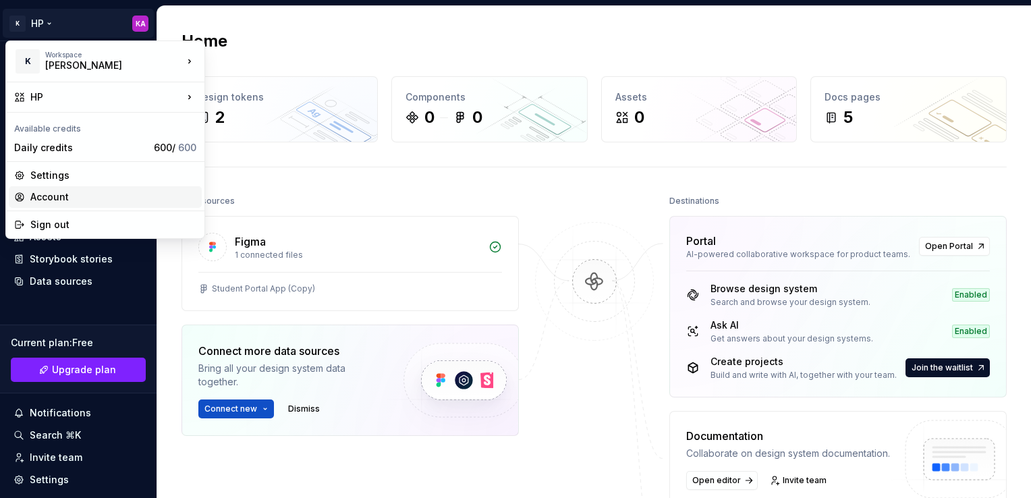
click at [76, 192] on div "Account" at bounding box center [113, 196] width 166 height 13
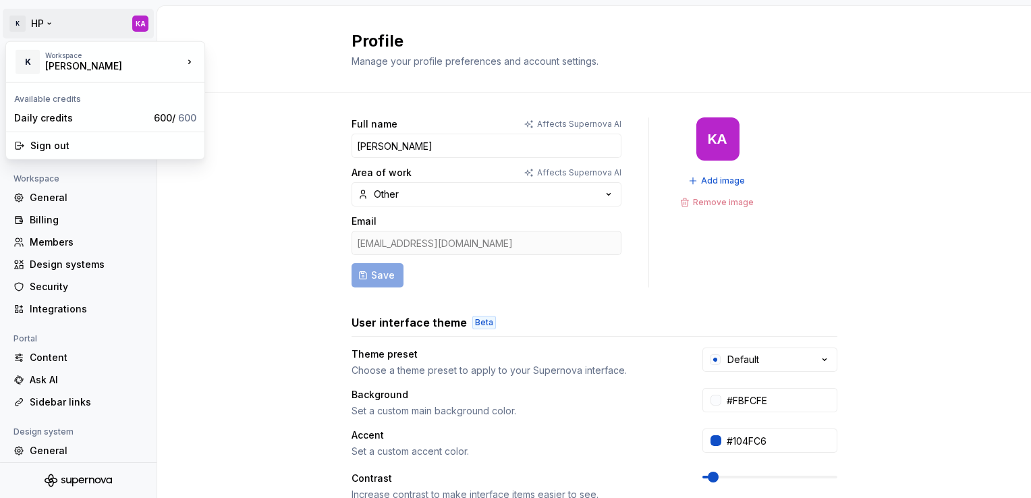
click at [19, 23] on html "K HP KA Back Account Profile Authentication Notifications Workspace General Bil…" at bounding box center [515, 249] width 1031 height 498
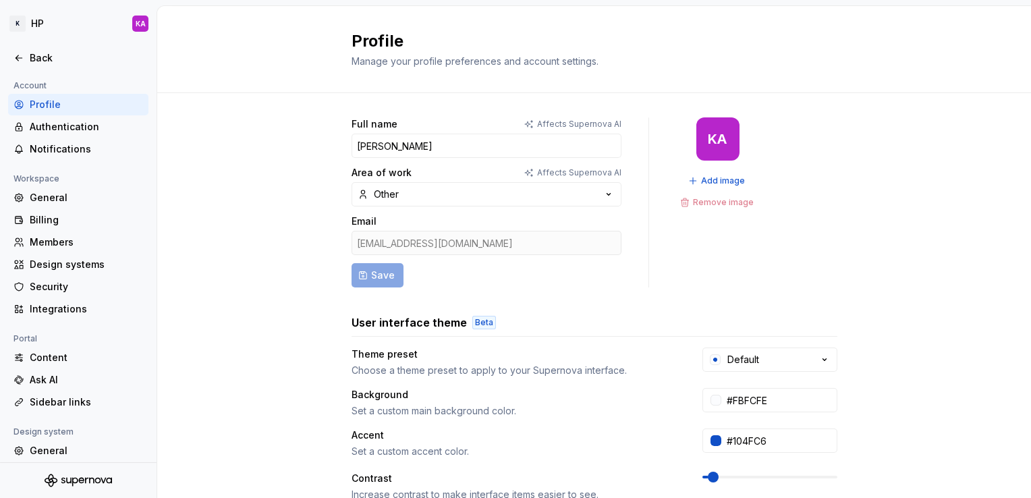
click at [259, 171] on html "K HP KA Back Account Profile Authentication Notifications Workspace General Bil…" at bounding box center [515, 249] width 1031 height 498
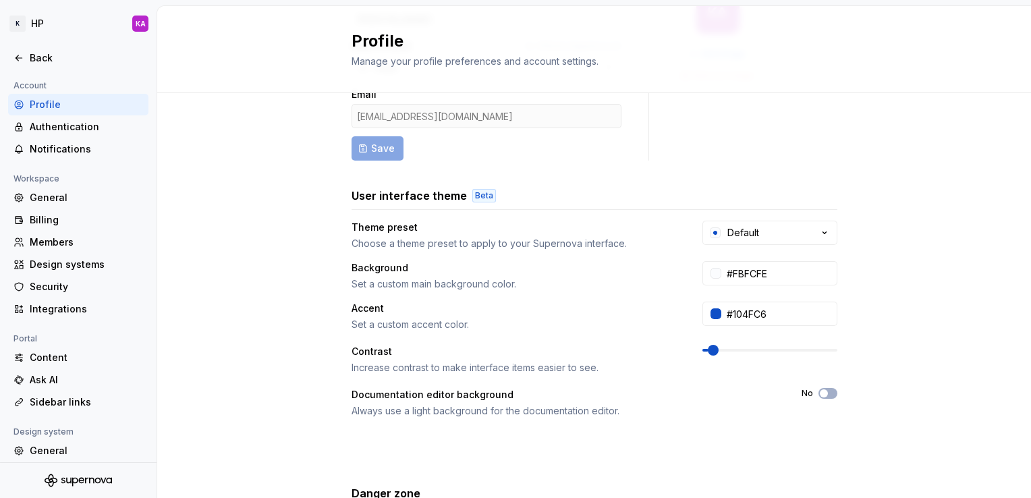
scroll to position [143, 0]
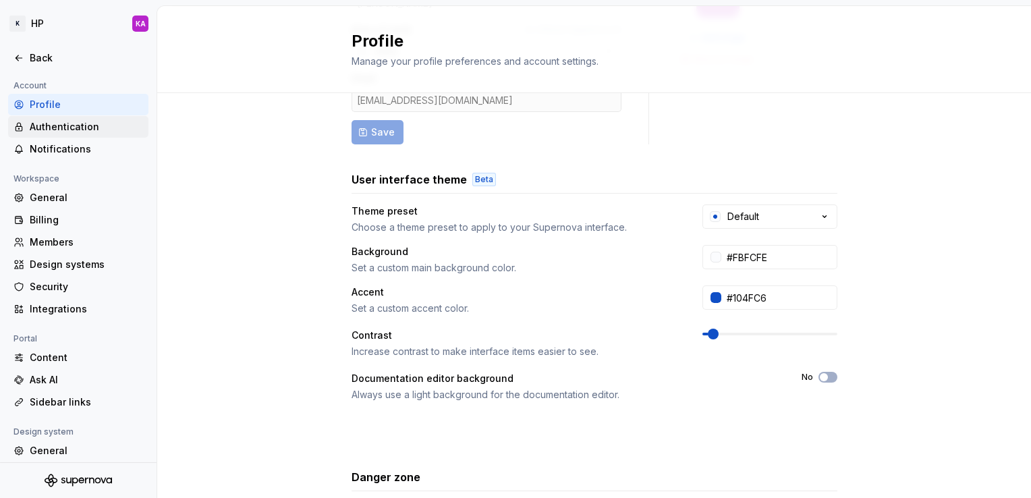
click at [103, 123] on div "Authentication" at bounding box center [86, 126] width 113 height 13
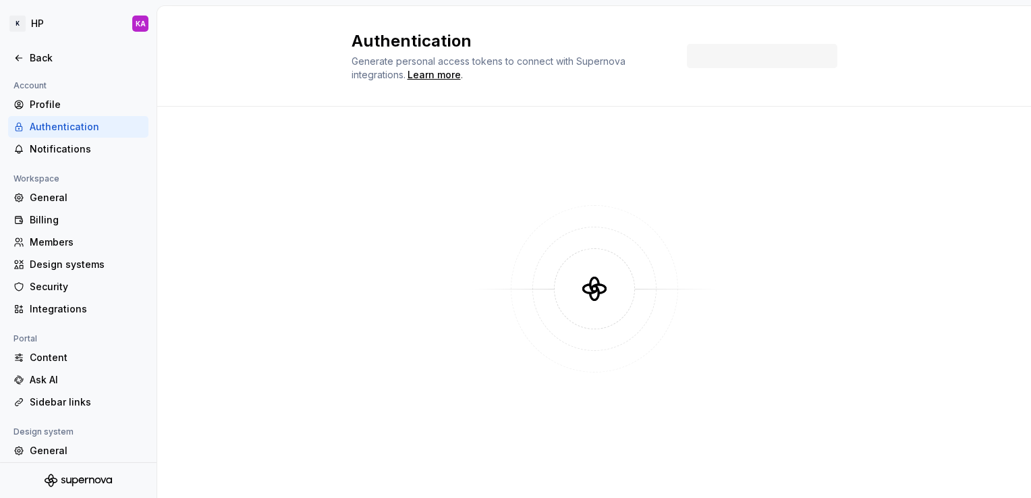
click at [121, 136] on div "Authentication" at bounding box center [78, 127] width 140 height 22
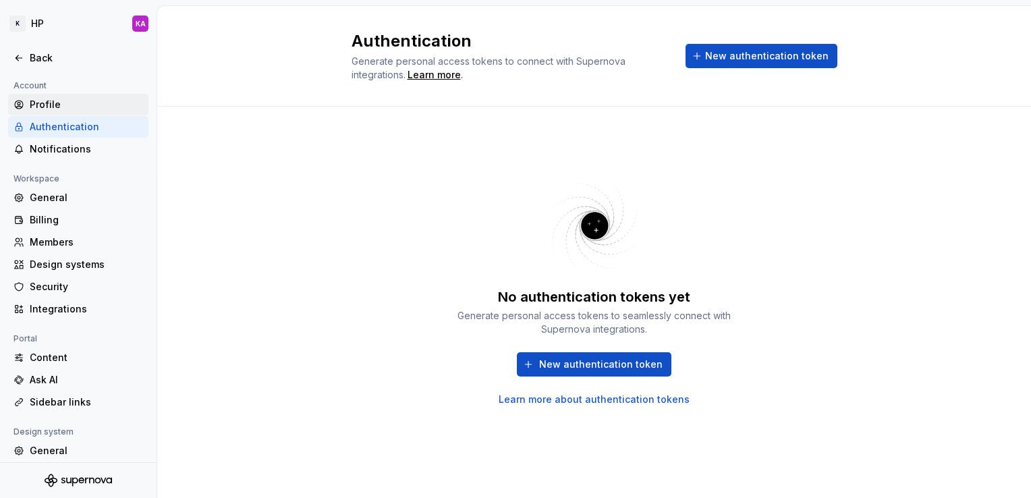
click at [59, 111] on div "Profile" at bounding box center [86, 104] width 113 height 13
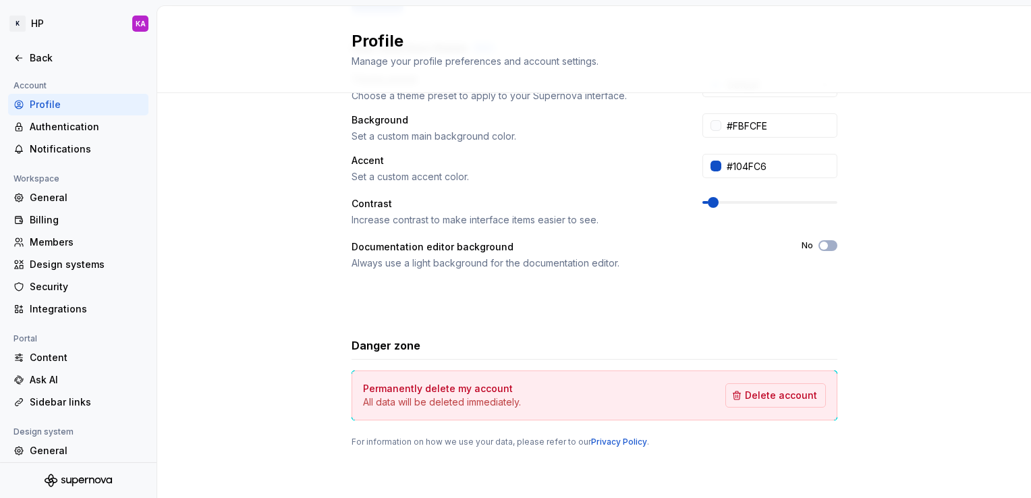
scroll to position [274, 0]
click at [73, 303] on div "Integrations" at bounding box center [86, 308] width 113 height 13
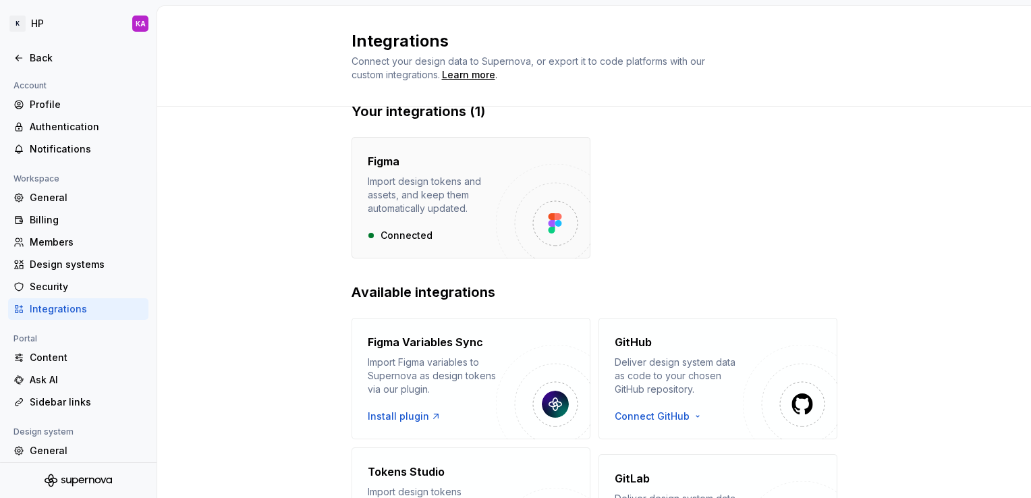
scroll to position [43, 0]
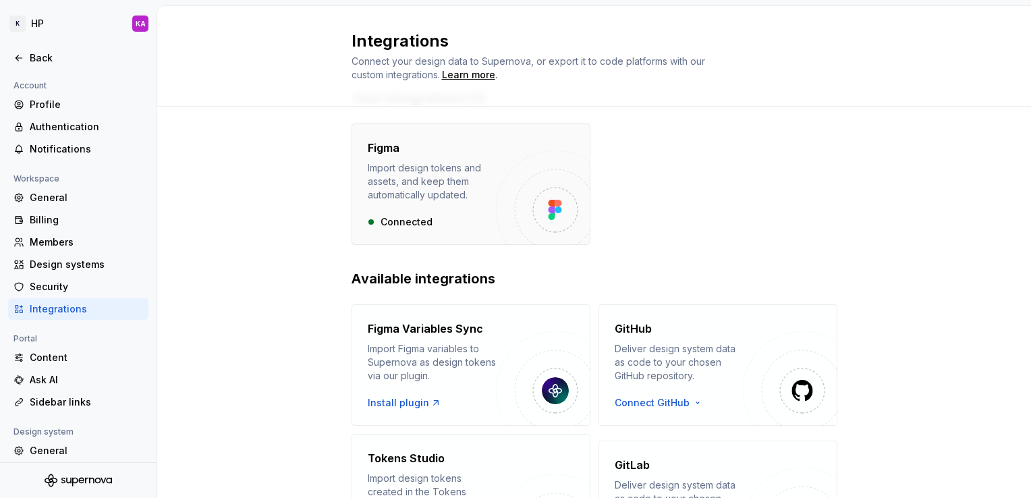
click at [535, 207] on img "button" at bounding box center [543, 198] width 94 height 94
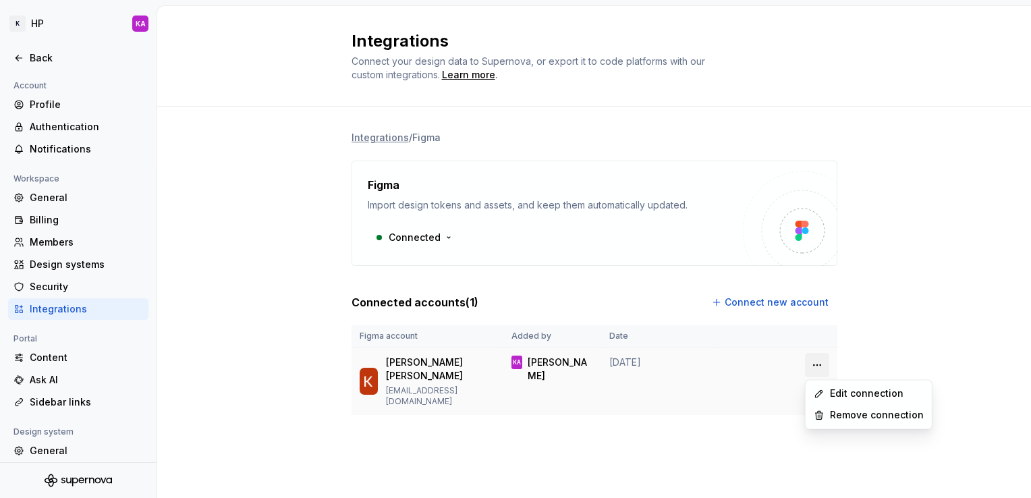
click at [816, 371] on html "K HP KA Back Account Profile Authentication Notifications Workspace General Bil…" at bounding box center [515, 249] width 1031 height 498
click at [921, 333] on html "K HP KA Back Account Profile Authentication Notifications Workspace General Bil…" at bounding box center [515, 249] width 1031 height 498
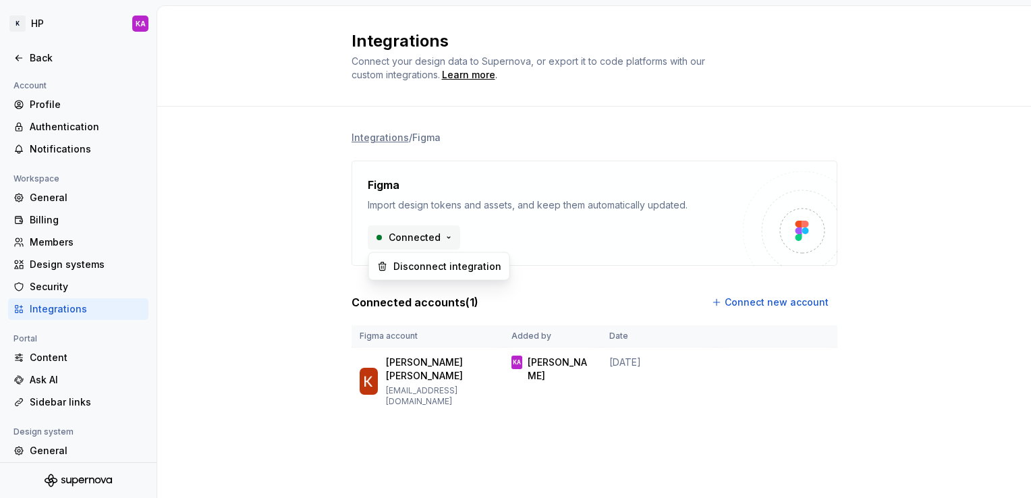
click at [442, 243] on html "K HP KA Back Account Profile Authentication Notifications Workspace General Bil…" at bounding box center [515, 249] width 1031 height 498
click at [597, 238] on html "K HP KA Back Account Profile Authentication Notifications Workspace General Bil…" at bounding box center [515, 249] width 1031 height 498
click at [789, 222] on div at bounding box center [802, 230] width 27 height 27
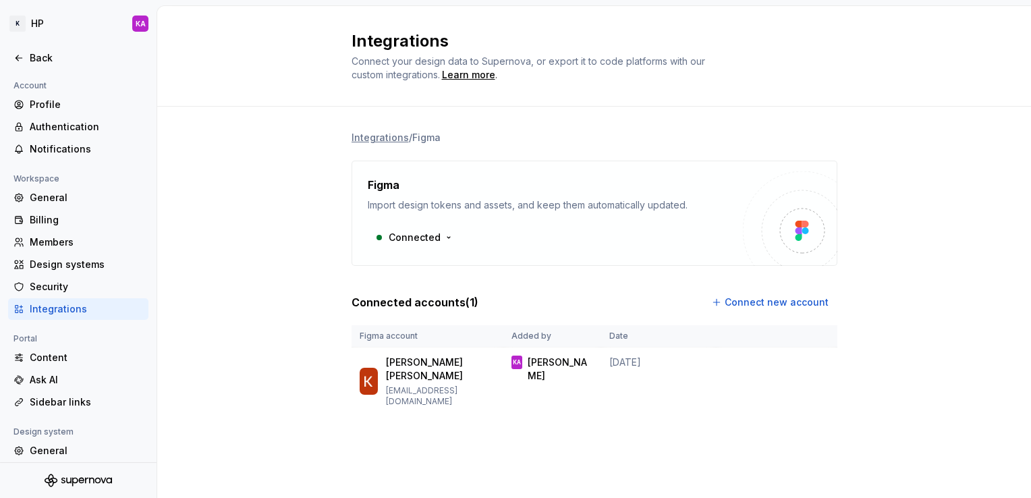
click at [503, 247] on div "Connected" at bounding box center [555, 237] width 375 height 24
click at [19, 61] on icon at bounding box center [18, 58] width 11 height 11
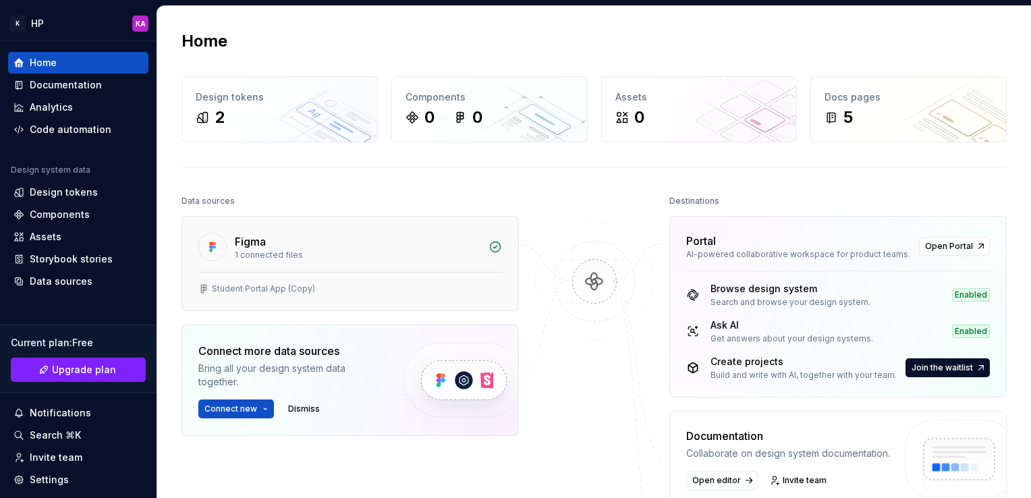
click at [319, 247] on div "Figma" at bounding box center [358, 242] width 246 height 16
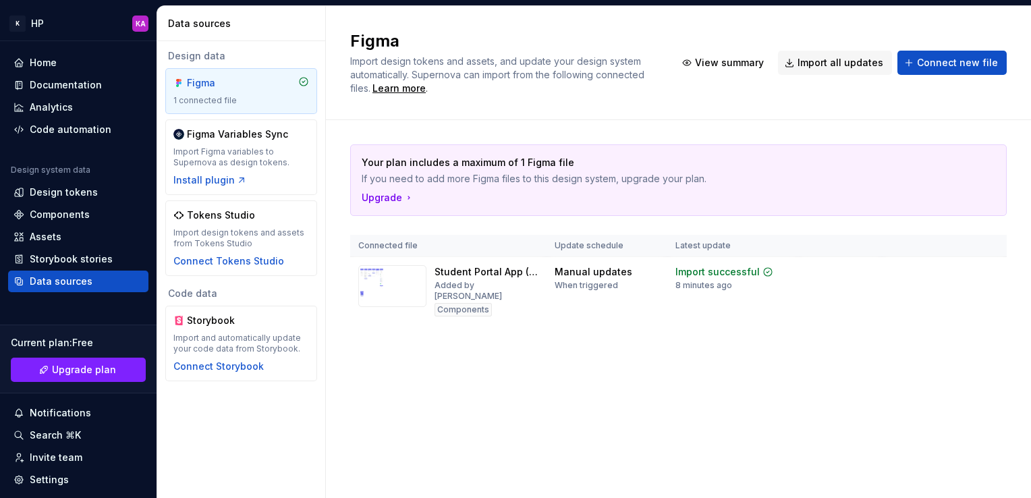
click at [319, 247] on div "Design data Figma 1 connected file Figma Variables Sync Import Figma variables …" at bounding box center [241, 215] width 168 height 348
click at [721, 63] on span "View summary" at bounding box center [729, 62] width 69 height 13
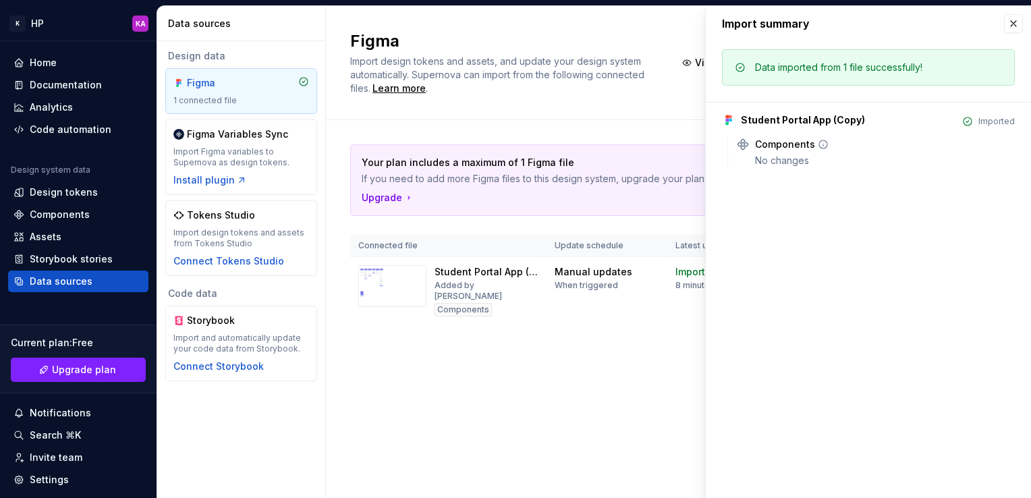
click at [778, 154] on div "No changes" at bounding box center [885, 160] width 260 height 13
click at [919, 71] on div "Data imported from 1 file successfully!" at bounding box center [838, 67] width 167 height 13
click at [1014, 22] on button "button" at bounding box center [1013, 23] width 19 height 19
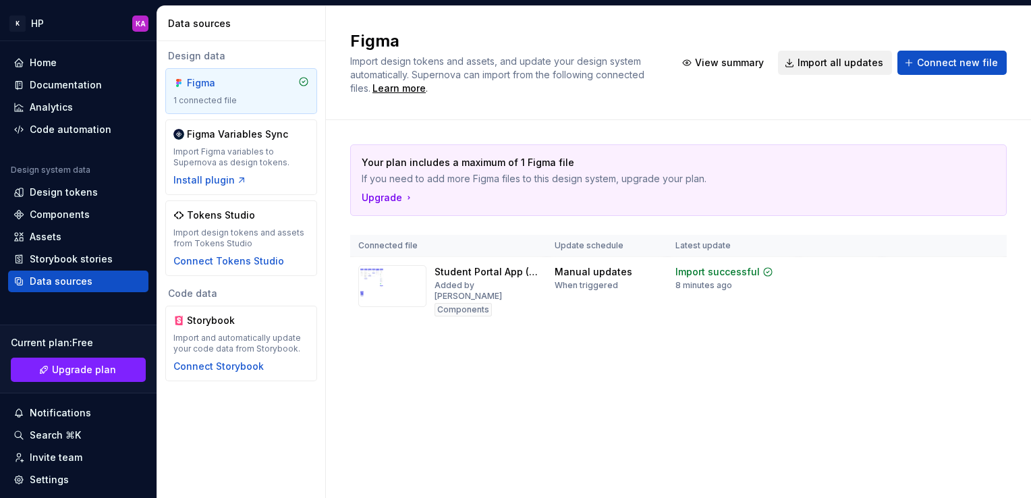
click at [858, 61] on span "Import all updates" at bounding box center [841, 62] width 86 height 13
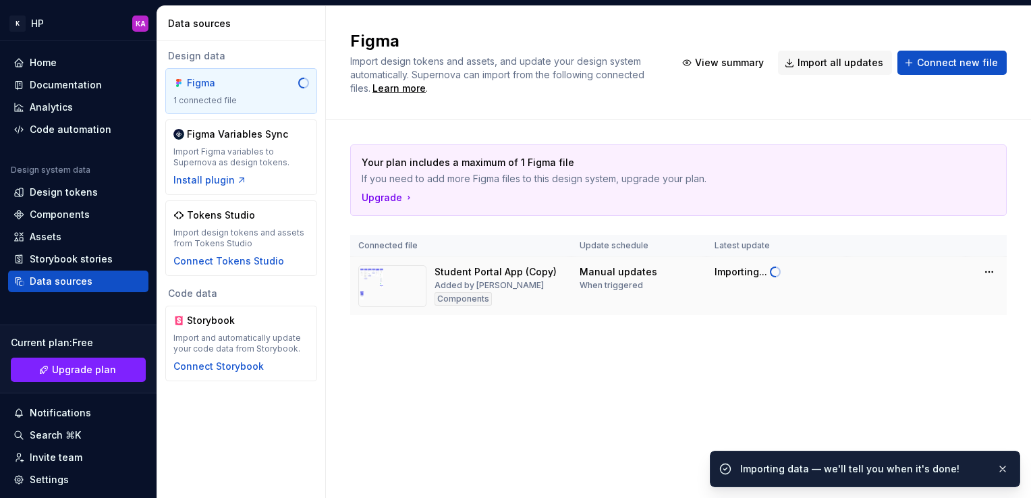
click at [408, 278] on img at bounding box center [392, 286] width 68 height 42
click at [669, 282] on div "Manual updates When triggered" at bounding box center [639, 278] width 119 height 26
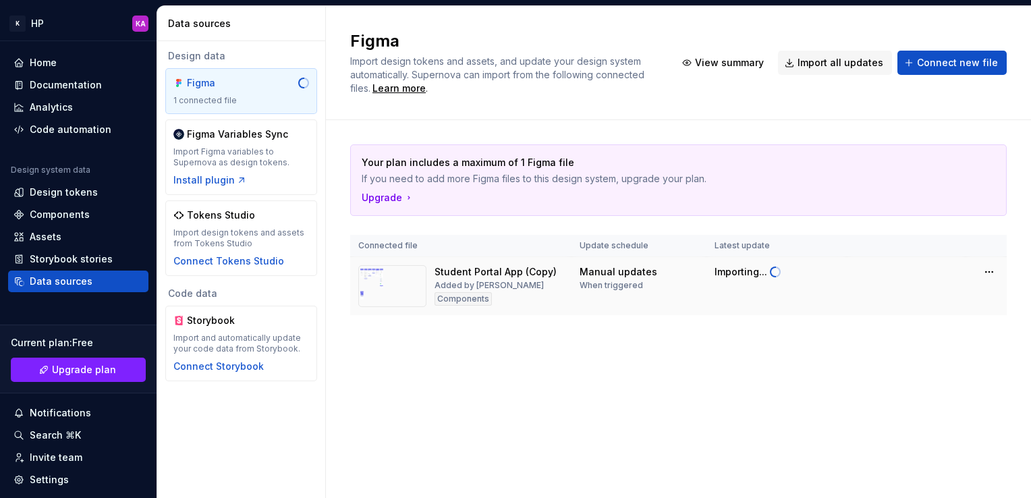
click at [408, 279] on img at bounding box center [392, 286] width 68 height 42
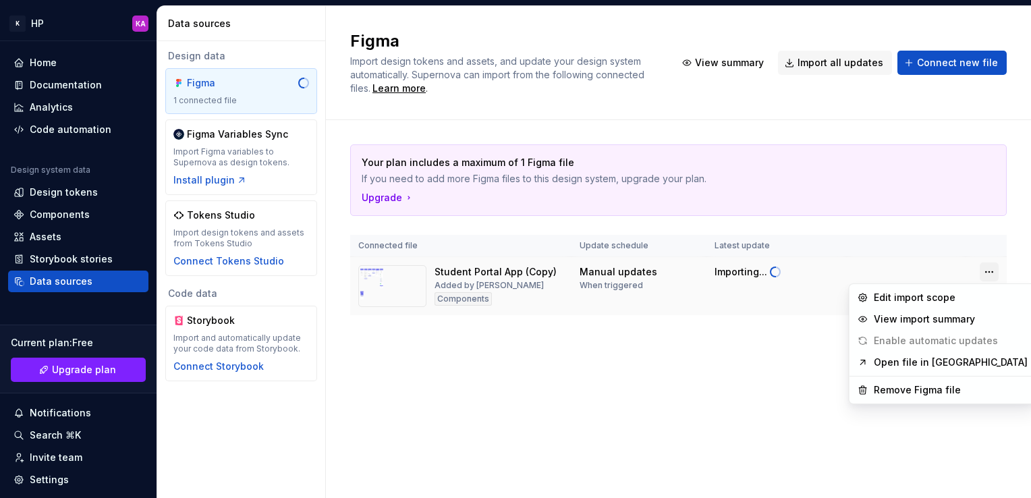
click at [983, 273] on html "K HP KA Home Documentation Analytics Code automation Design system data Design …" at bounding box center [515, 249] width 1031 height 498
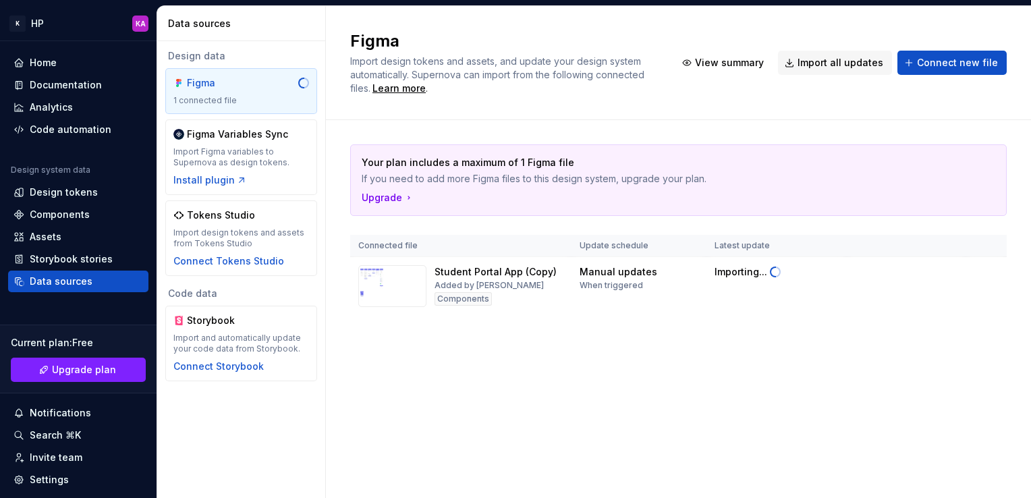
click at [740, 376] on html "K HP KA Home Documentation Analytics Code automation Design system data Design …" at bounding box center [515, 249] width 1031 height 498
click at [637, 271] on div "Manual updates" at bounding box center [619, 271] width 78 height 13
click at [481, 354] on div "Your plan includes a maximum of 1 Figma file If you need to add more Figma file…" at bounding box center [678, 243] width 657 height 246
click at [393, 277] on img at bounding box center [392, 286] width 68 height 42
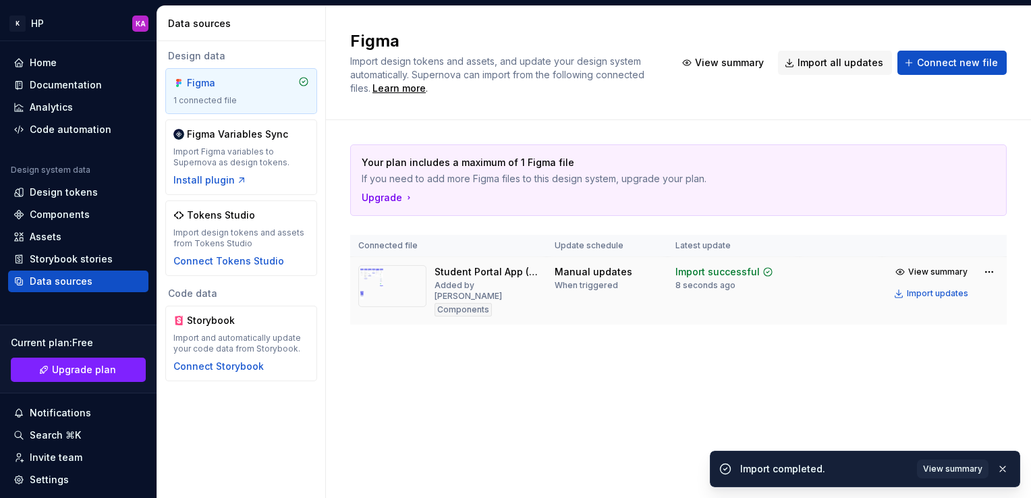
click at [381, 279] on img at bounding box center [392, 286] width 68 height 42
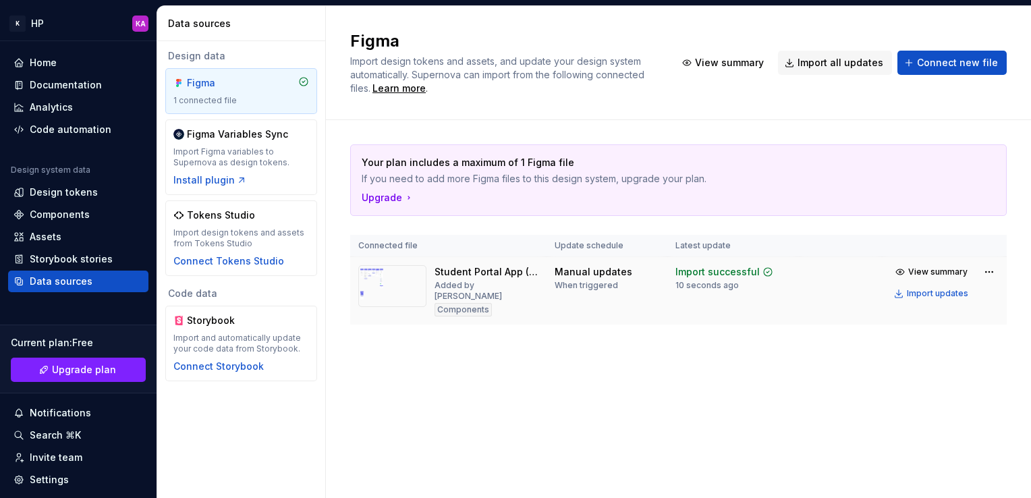
click at [408, 290] on img at bounding box center [392, 286] width 68 height 42
click at [526, 267] on div "Student Portal App (Copy)" at bounding box center [487, 271] width 104 height 13
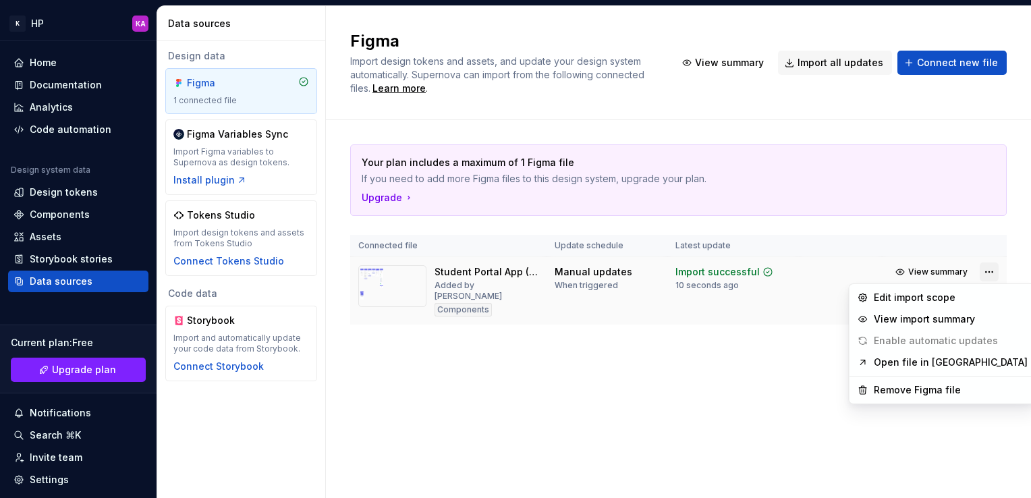
click at [981, 268] on html "K HP KA Home Documentation Analytics Code automation Design system data Design …" at bounding box center [515, 249] width 1031 height 498
click at [914, 314] on div "View import summary" at bounding box center [951, 318] width 154 height 13
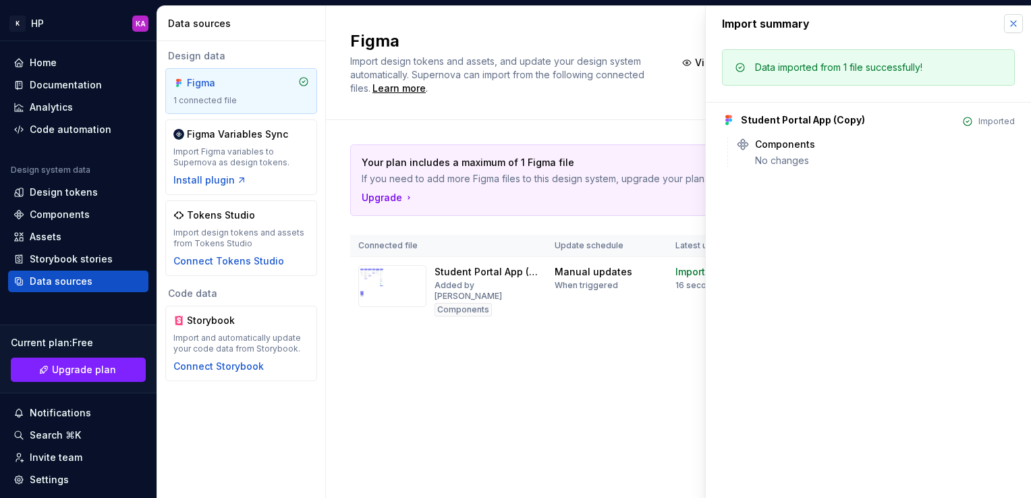
click at [1020, 24] on button "button" at bounding box center [1013, 23] width 19 height 19
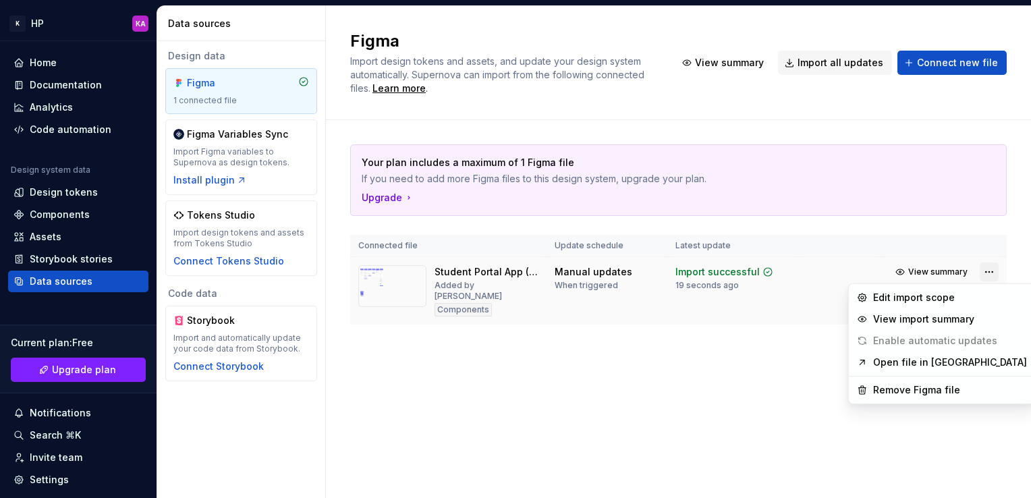
click at [990, 276] on html "K HP KA Home Documentation Analytics Code automation Design system data Design …" at bounding box center [515, 249] width 1031 height 498
click at [917, 365] on link "Open file in [GEOGRAPHIC_DATA]" at bounding box center [951, 362] width 154 height 13
